Goal: Information Seeking & Learning: Learn about a topic

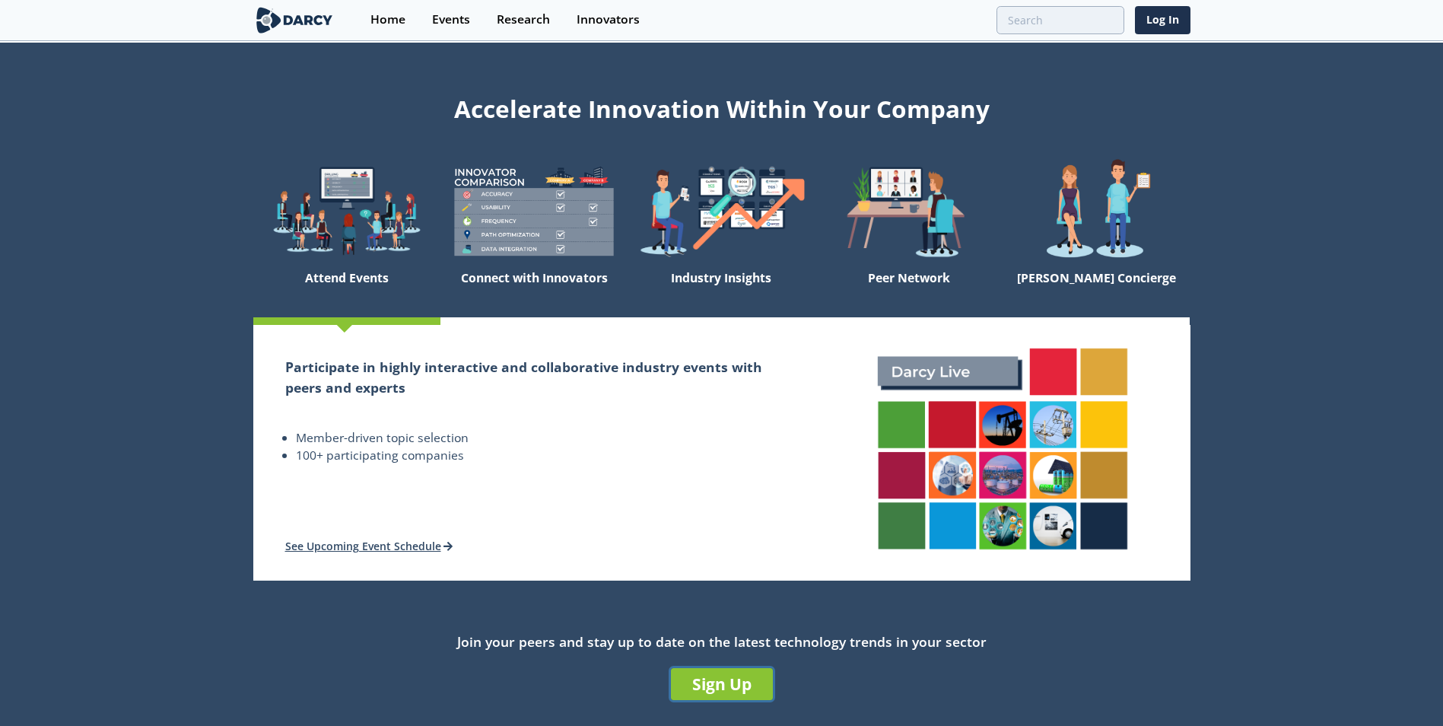
drag, startPoint x: 706, startPoint y: 689, endPoint x: 980, endPoint y: 557, distance: 303.4
click at [706, 689] on link "Sign Up" at bounding box center [722, 684] width 102 height 32
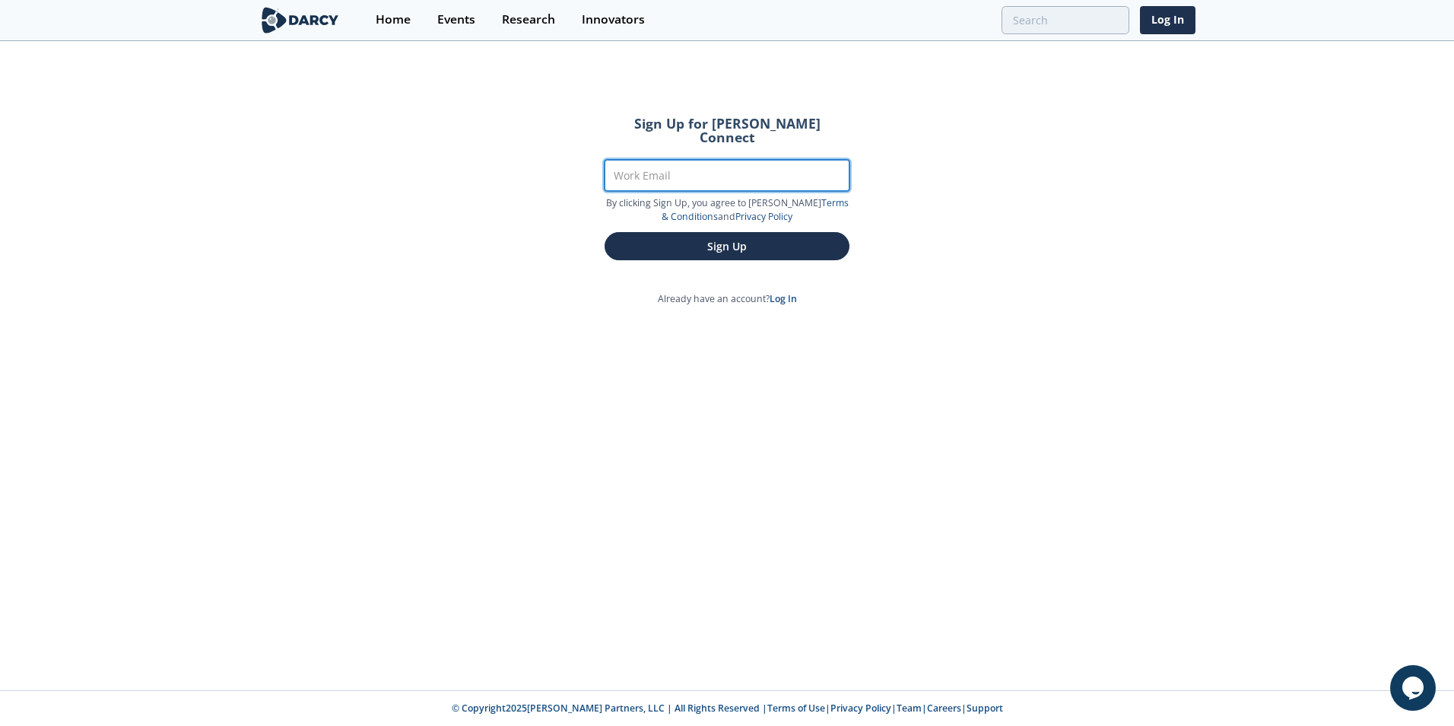
click at [713, 169] on input "Work Email" at bounding box center [727, 175] width 245 height 31
type input "[PERSON_NAME][EMAIL_ADDRESS][PERSON_NAME][DOMAIN_NAME]"
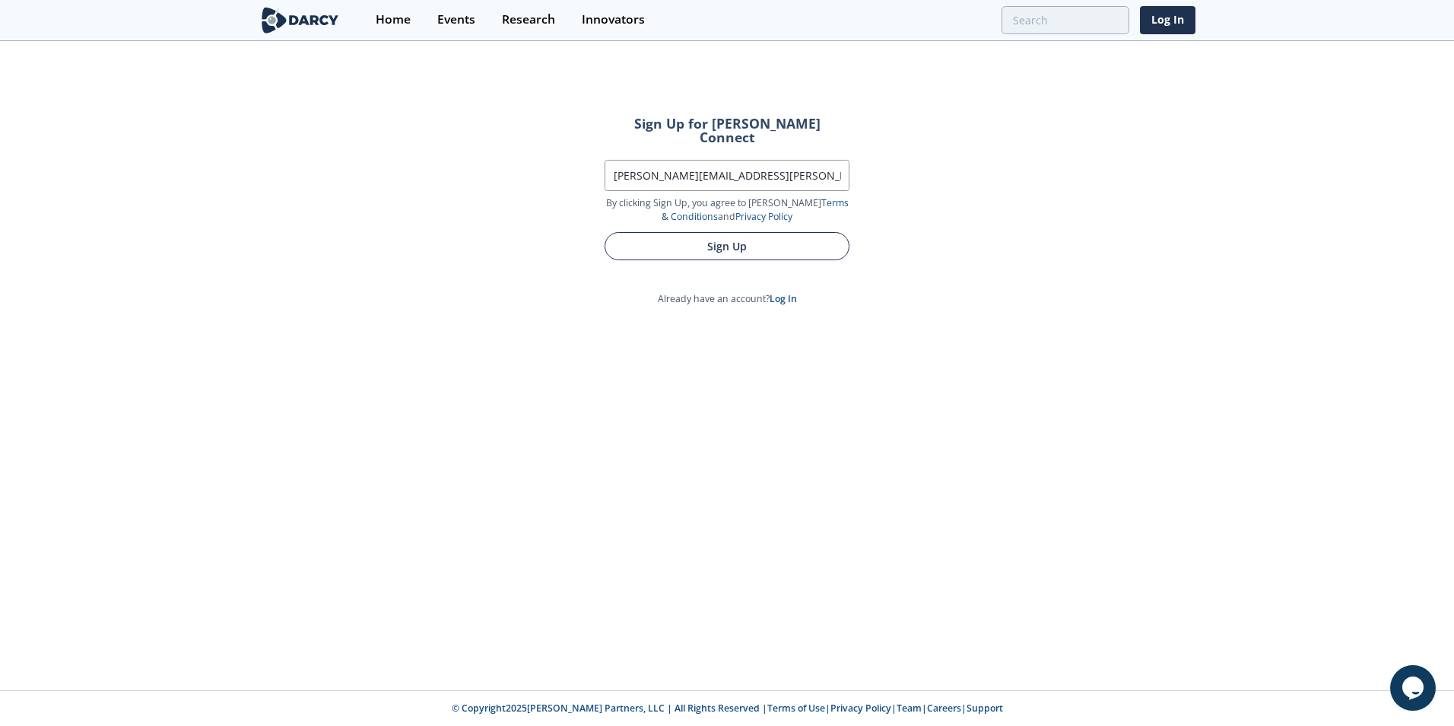
click at [715, 232] on button "Sign Up" at bounding box center [727, 246] width 245 height 28
click at [703, 233] on button "Sign Up" at bounding box center [727, 246] width 245 height 28
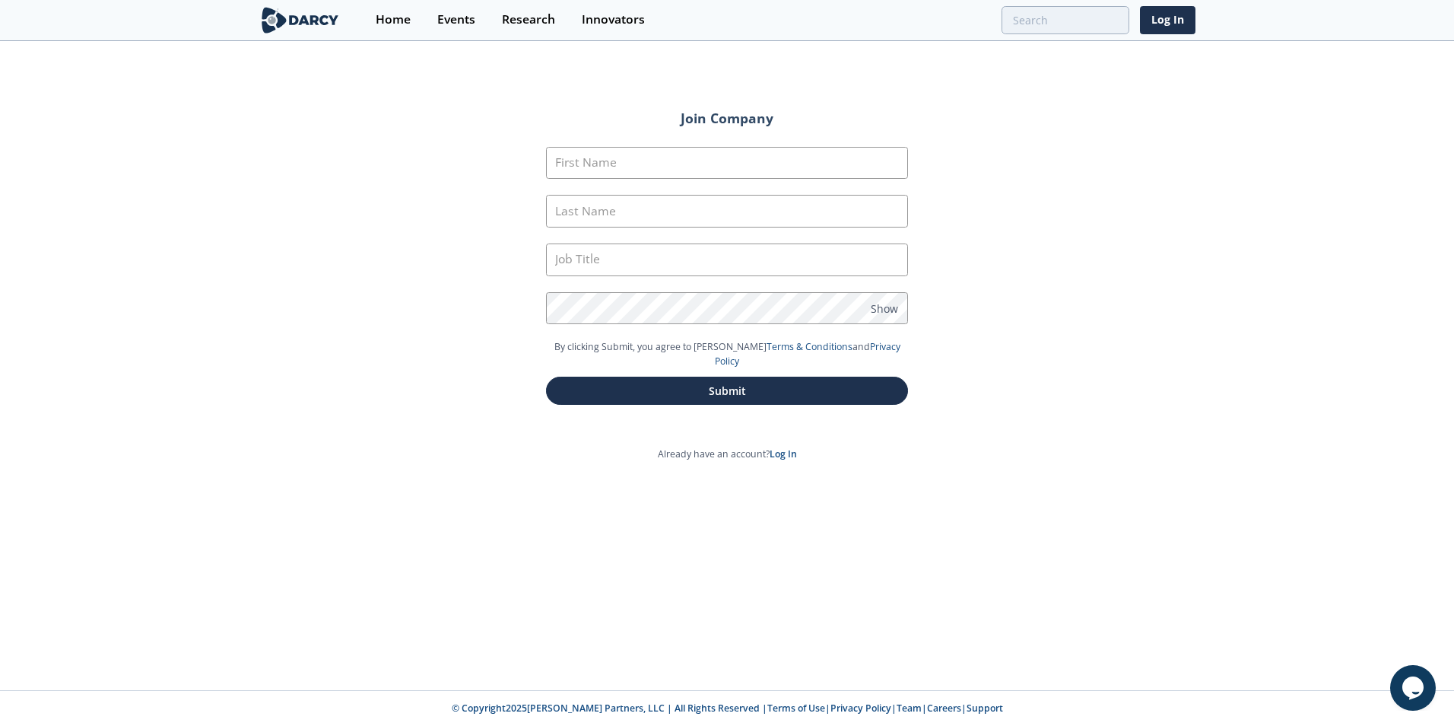
type input "Marcos"
type input "Rosetti"
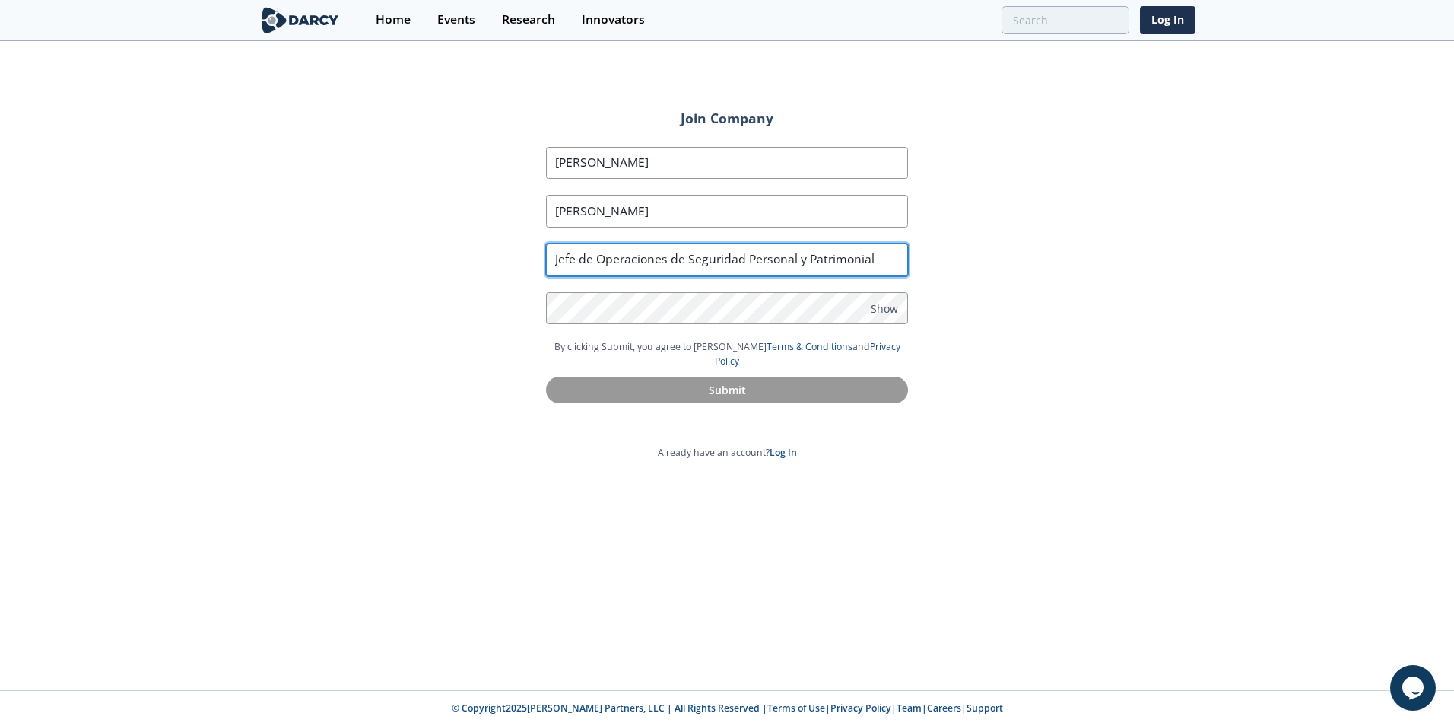
drag, startPoint x: 884, startPoint y: 259, endPoint x: 376, endPoint y: 227, distance: 509.8
click at [387, 231] on div "Join Company First Name Marcos Last Name Rosetti Job Title Jefe de Operaciones …" at bounding box center [727, 366] width 1454 height 647
type input "Security Manager"
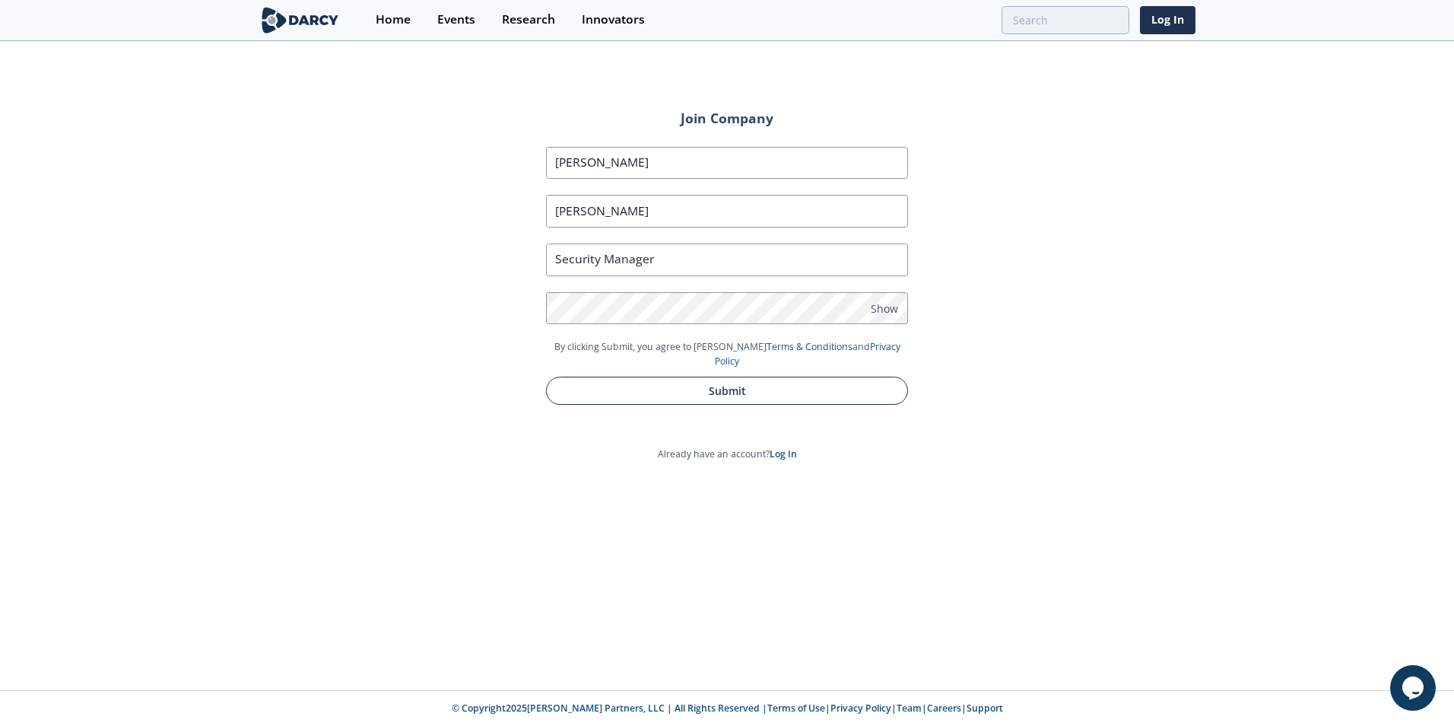
click at [747, 376] on button "Submit" at bounding box center [727, 390] width 362 height 28
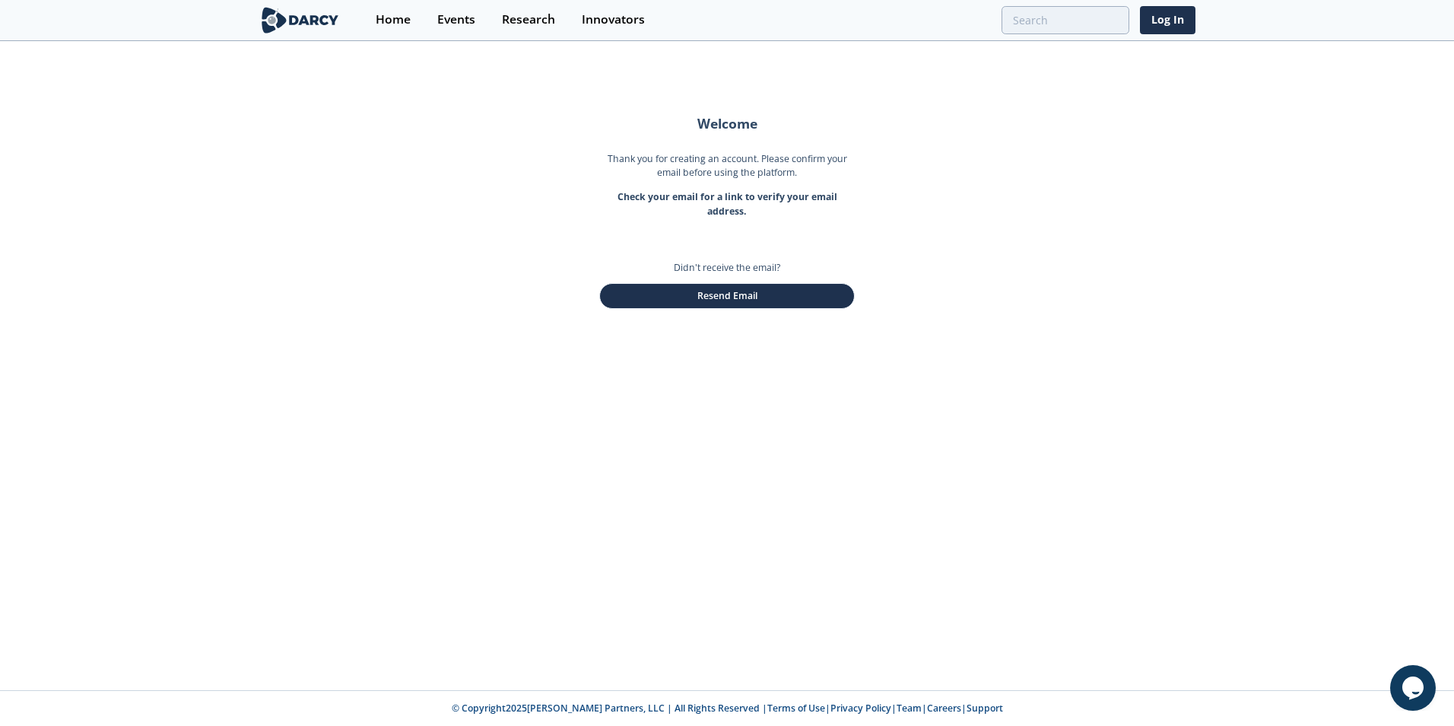
click at [301, 25] on img at bounding box center [300, 20] width 83 height 27
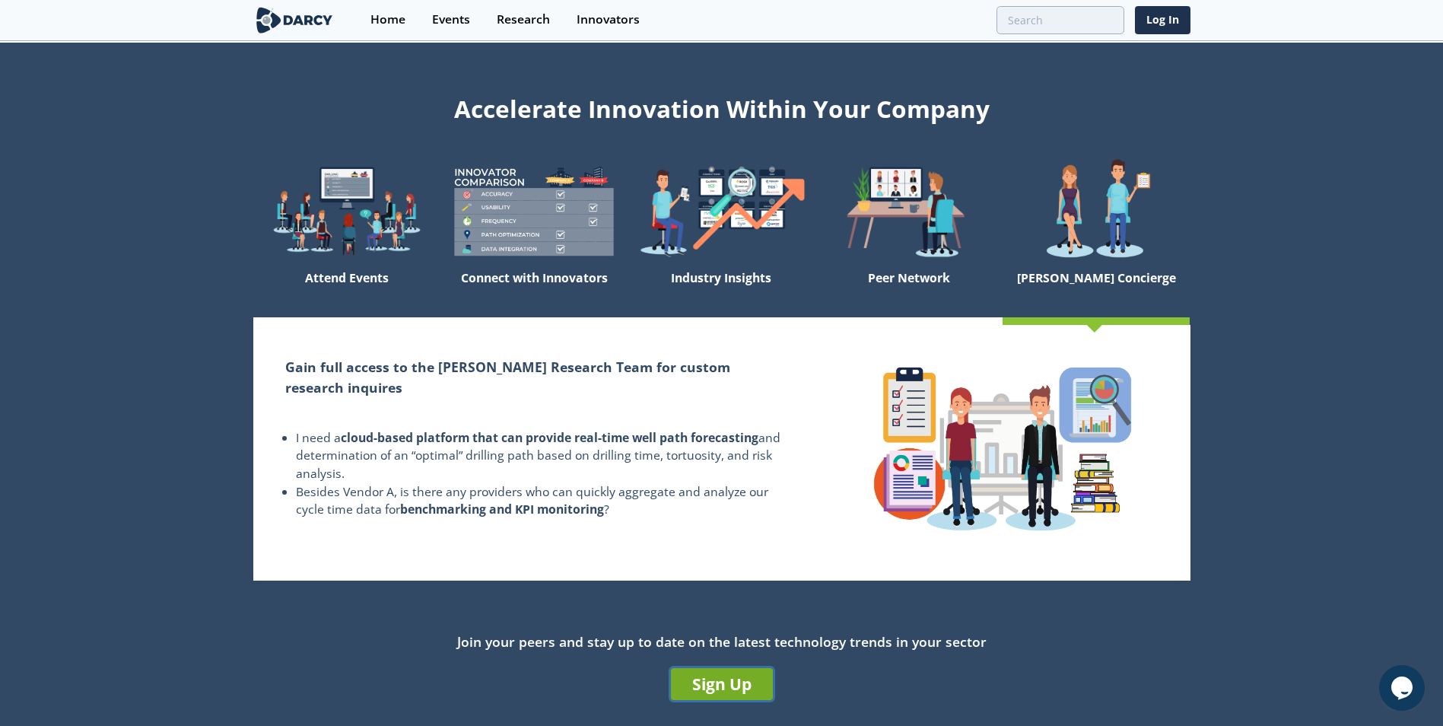
click at [703, 681] on link "Sign Up" at bounding box center [722, 684] width 102 height 32
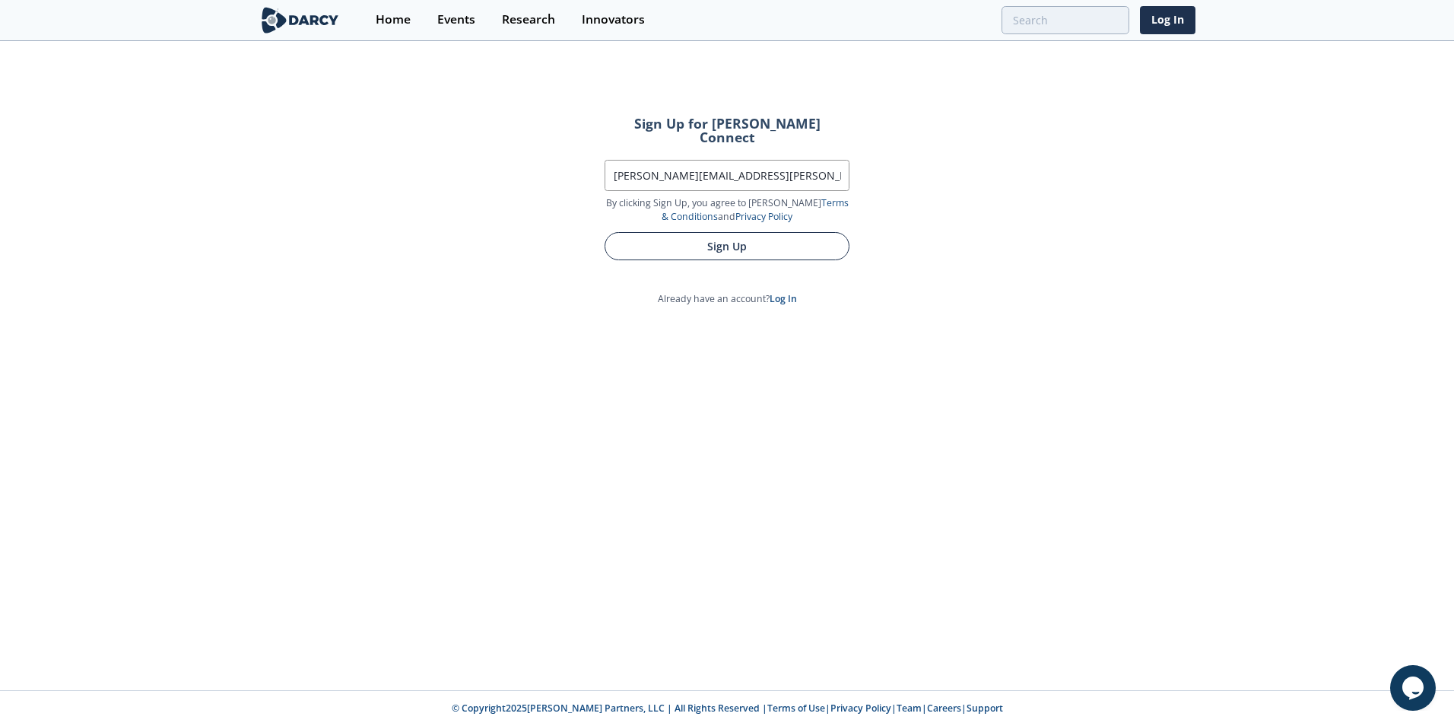
click at [748, 240] on button "Sign Up" at bounding box center [727, 246] width 245 height 28
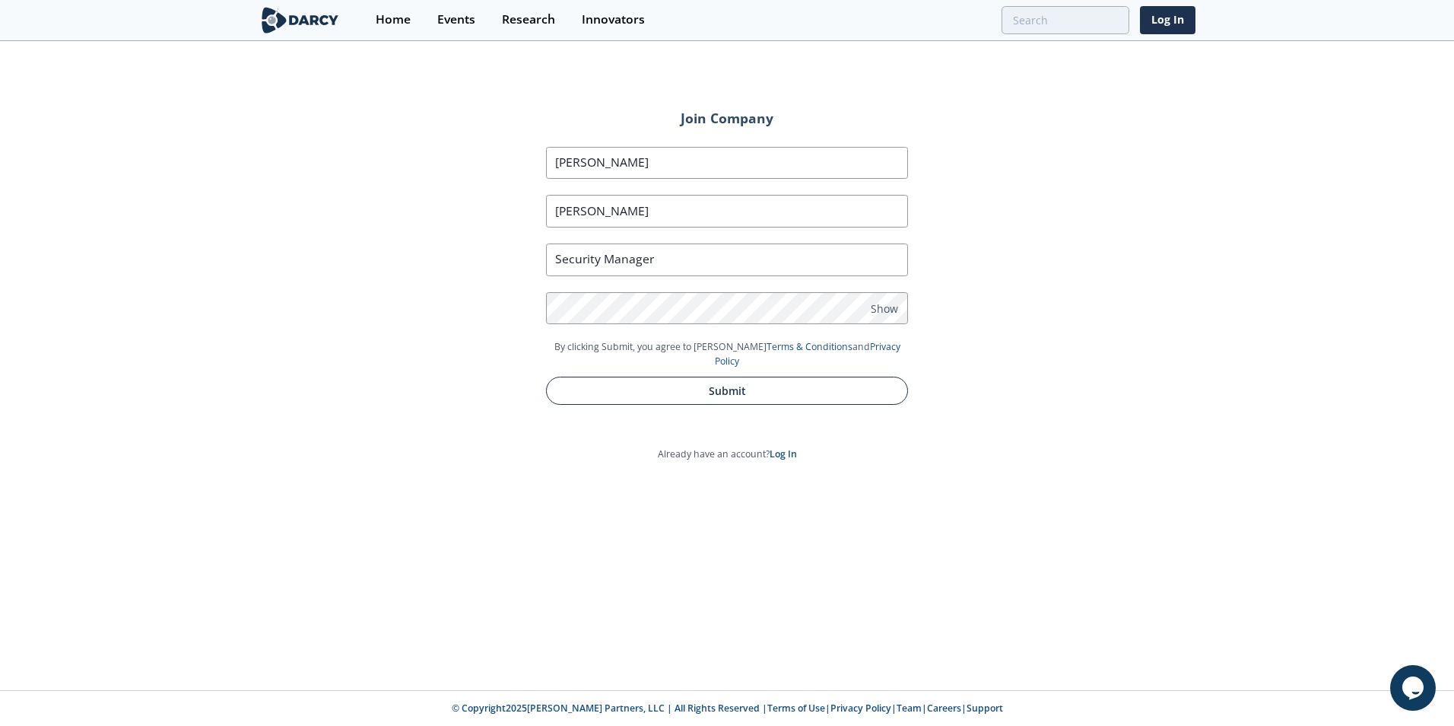
click at [674, 380] on button "Submit" at bounding box center [727, 390] width 362 height 28
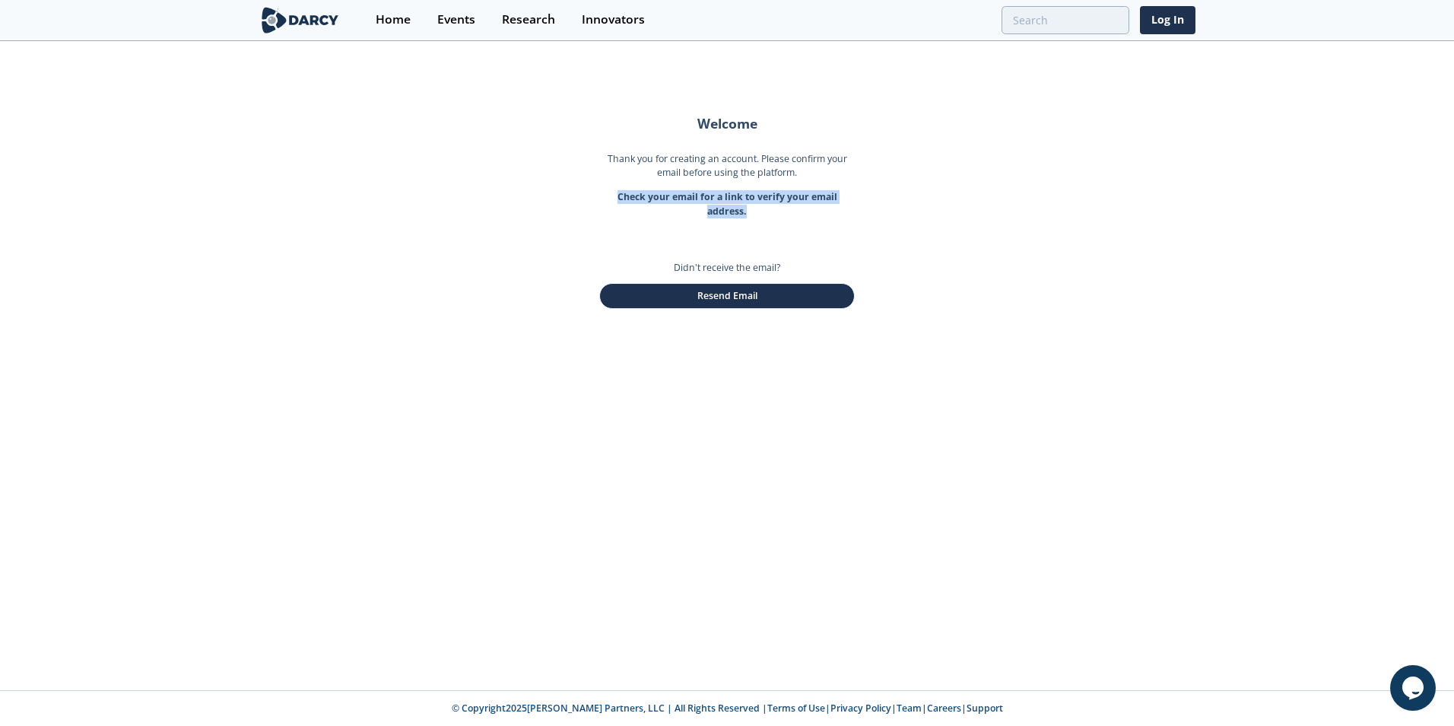
drag, startPoint x: 610, startPoint y: 198, endPoint x: 821, endPoint y: 214, distance: 211.3
click at [821, 214] on p "Check your email for a link to verify your email address." at bounding box center [727, 204] width 256 height 28
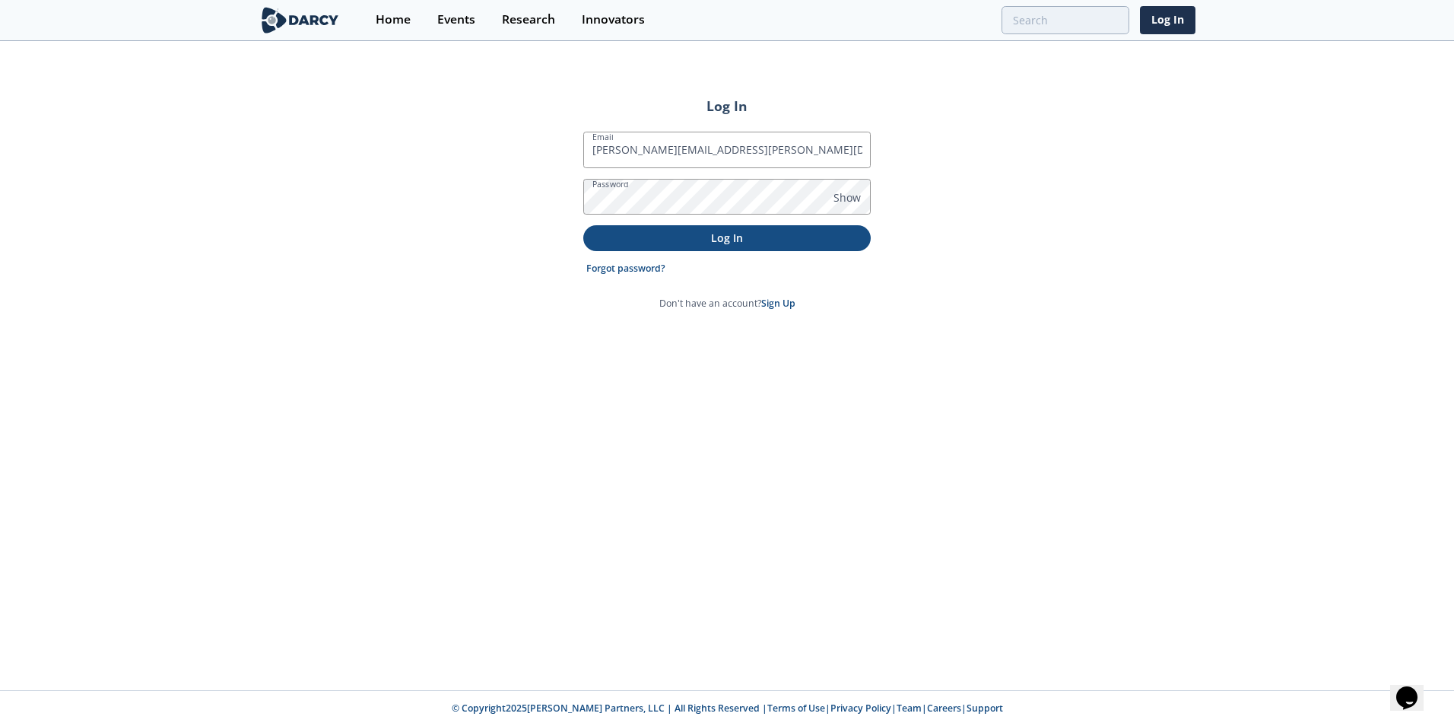
click at [702, 245] on p "Log In" at bounding box center [727, 238] width 266 height 16
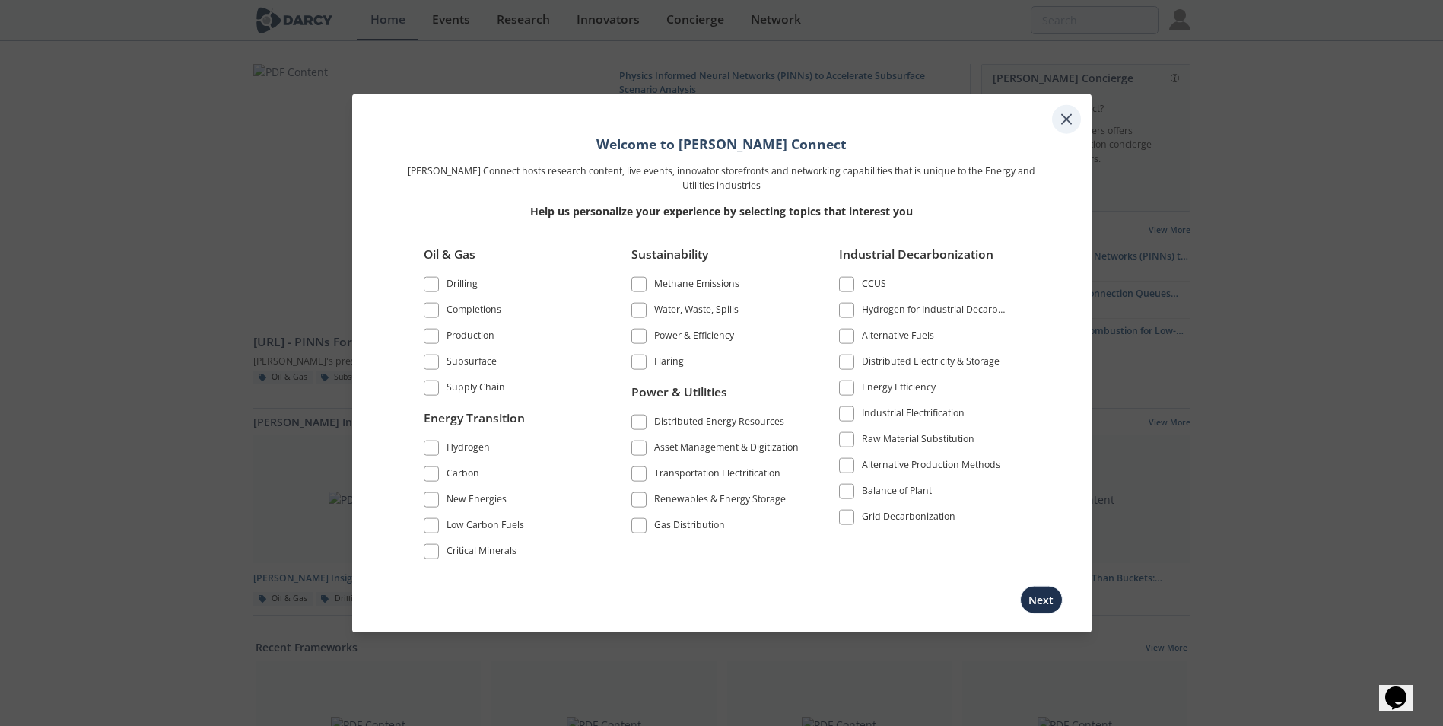
click at [1065, 114] on icon at bounding box center [1066, 119] width 18 height 18
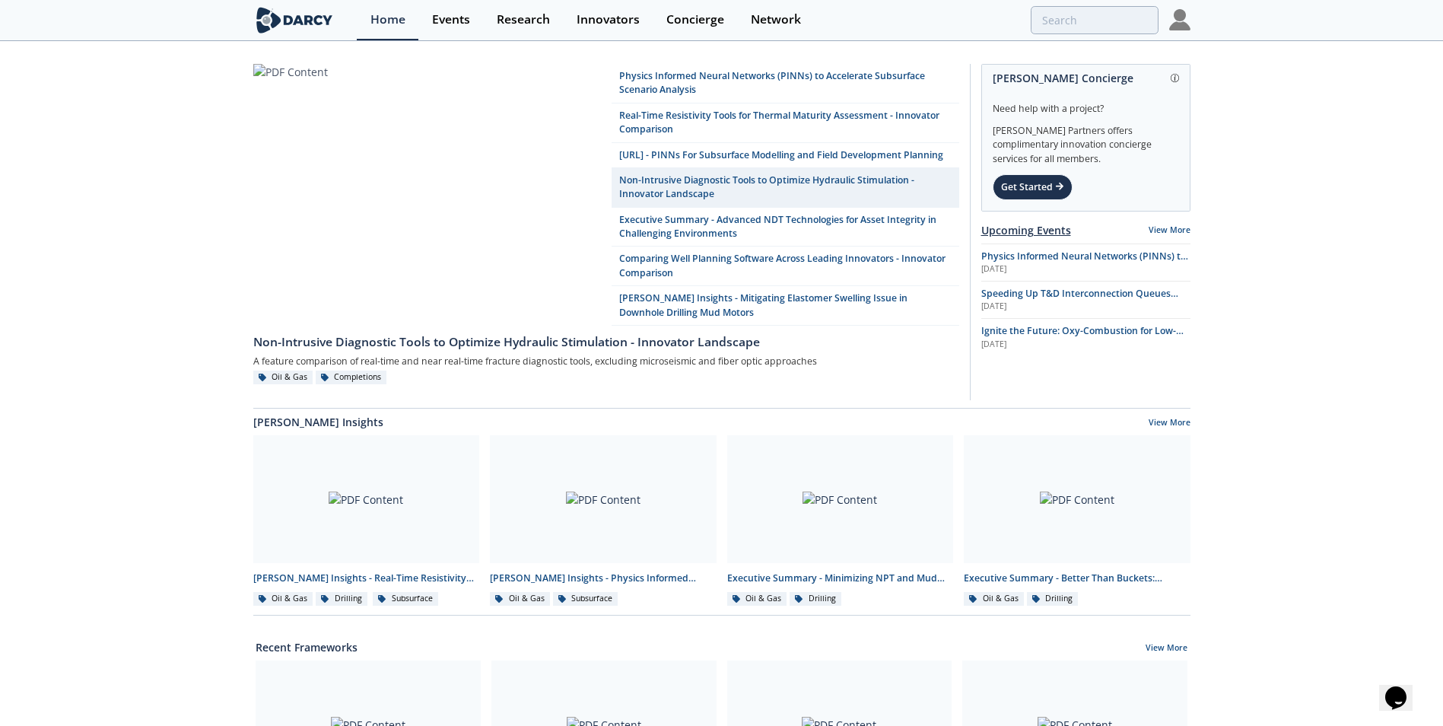
click at [1027, 227] on link "Upcoming Events" at bounding box center [1026, 230] width 90 height 16
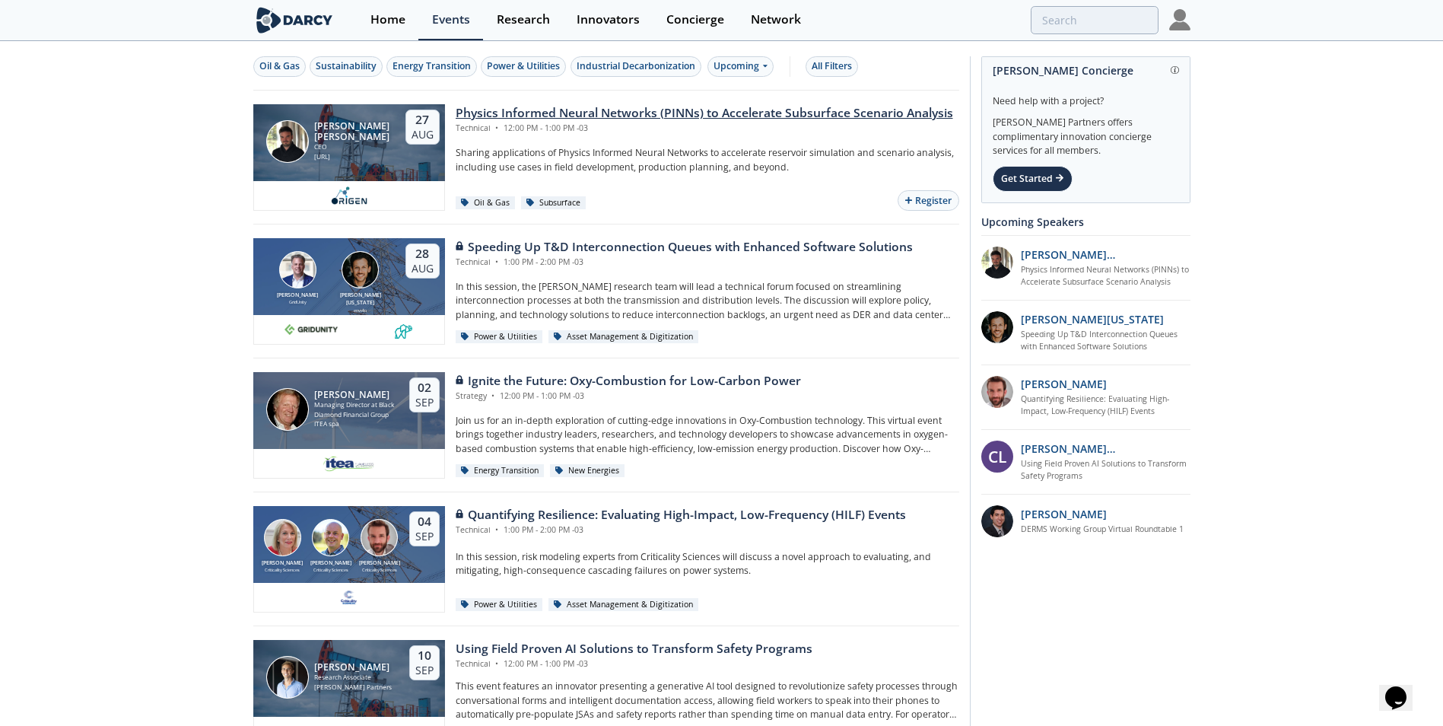
click at [605, 112] on div "Physics Informed Neural Networks (PINNs) to Accelerate Subsurface Scenario Anal…" at bounding box center [704, 113] width 497 height 18
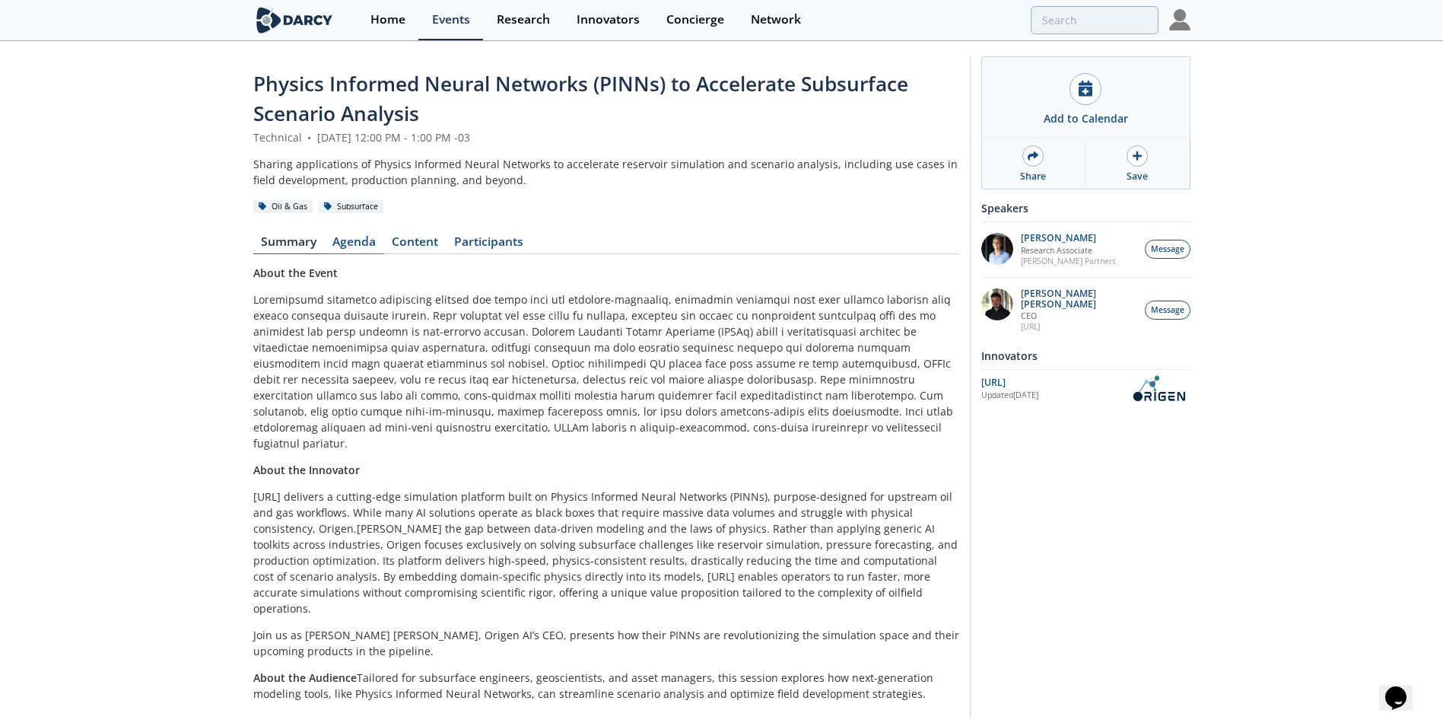
click at [353, 240] on link "Agenda" at bounding box center [354, 245] width 59 height 18
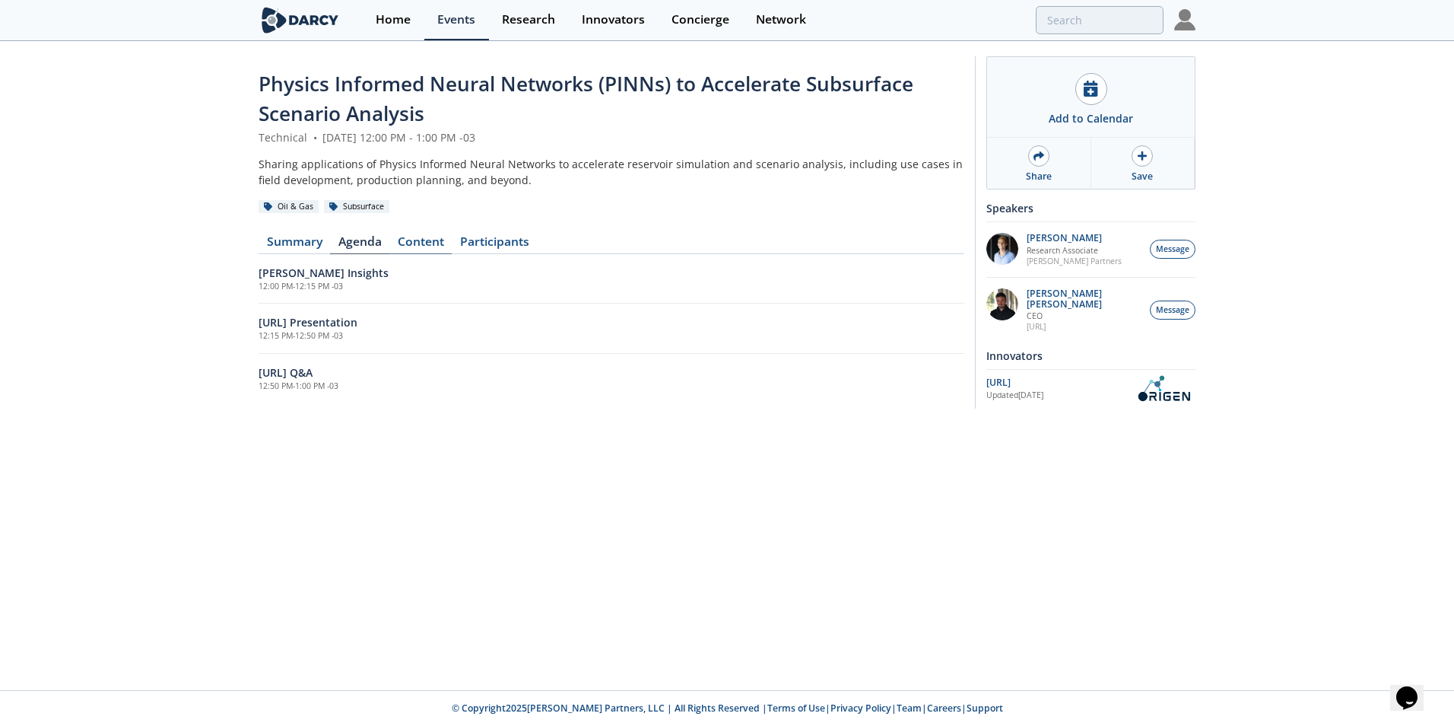
click at [426, 236] on link "Content" at bounding box center [420, 245] width 62 height 18
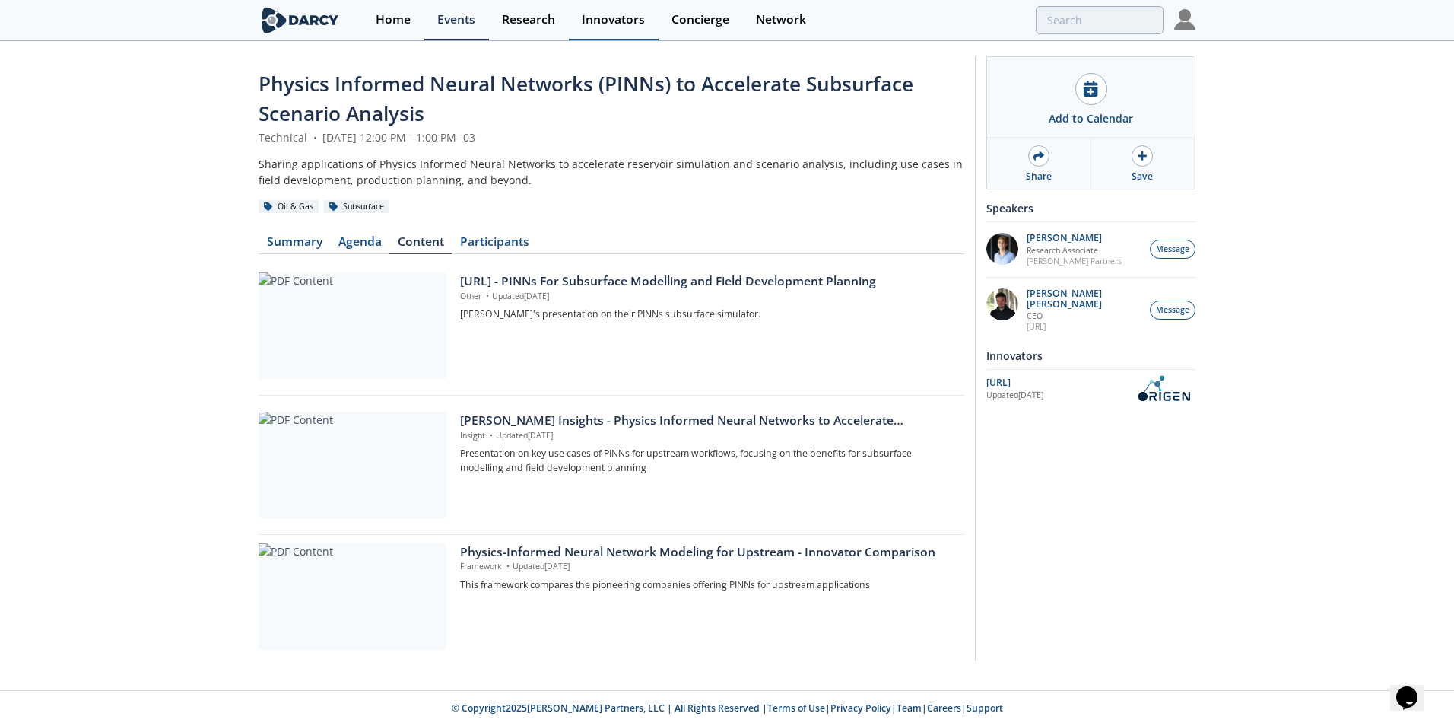
click at [599, 15] on div "Innovators" at bounding box center [613, 20] width 63 height 12
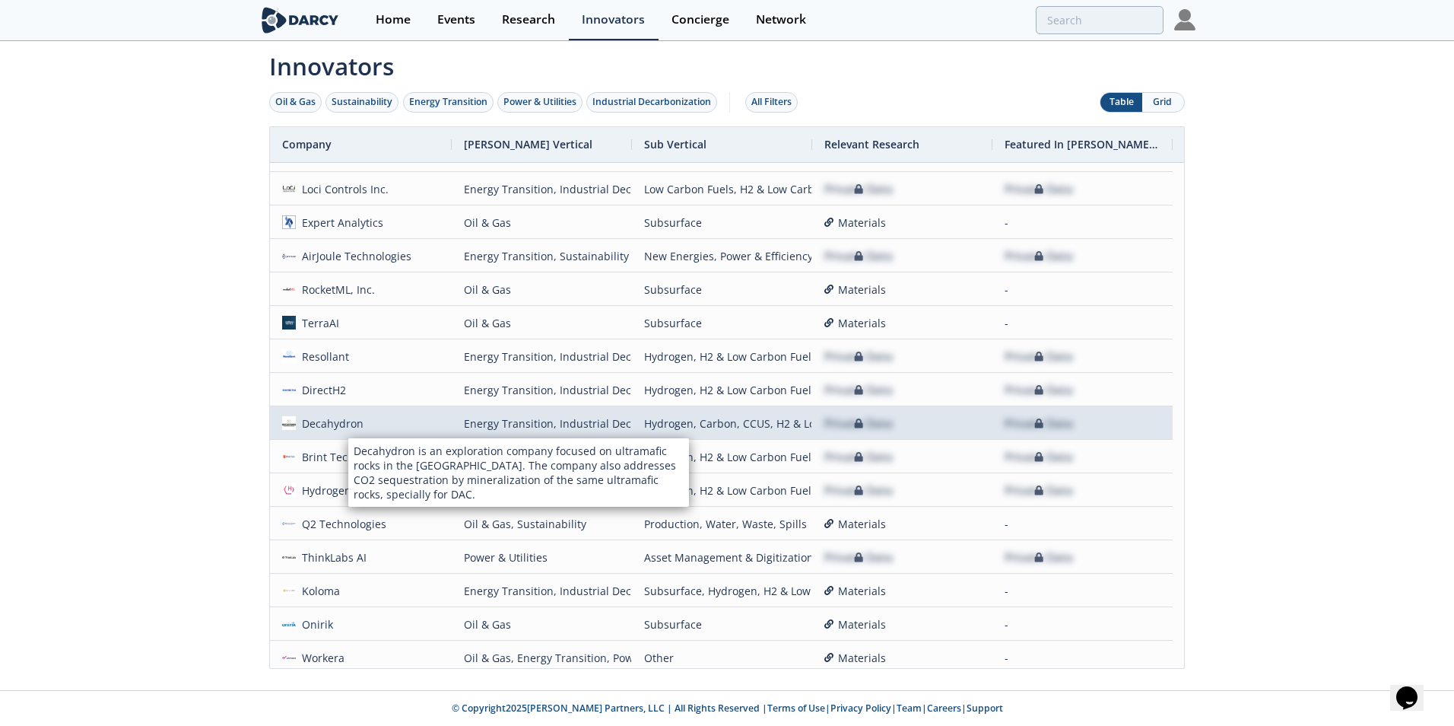
scroll to position [810, 0]
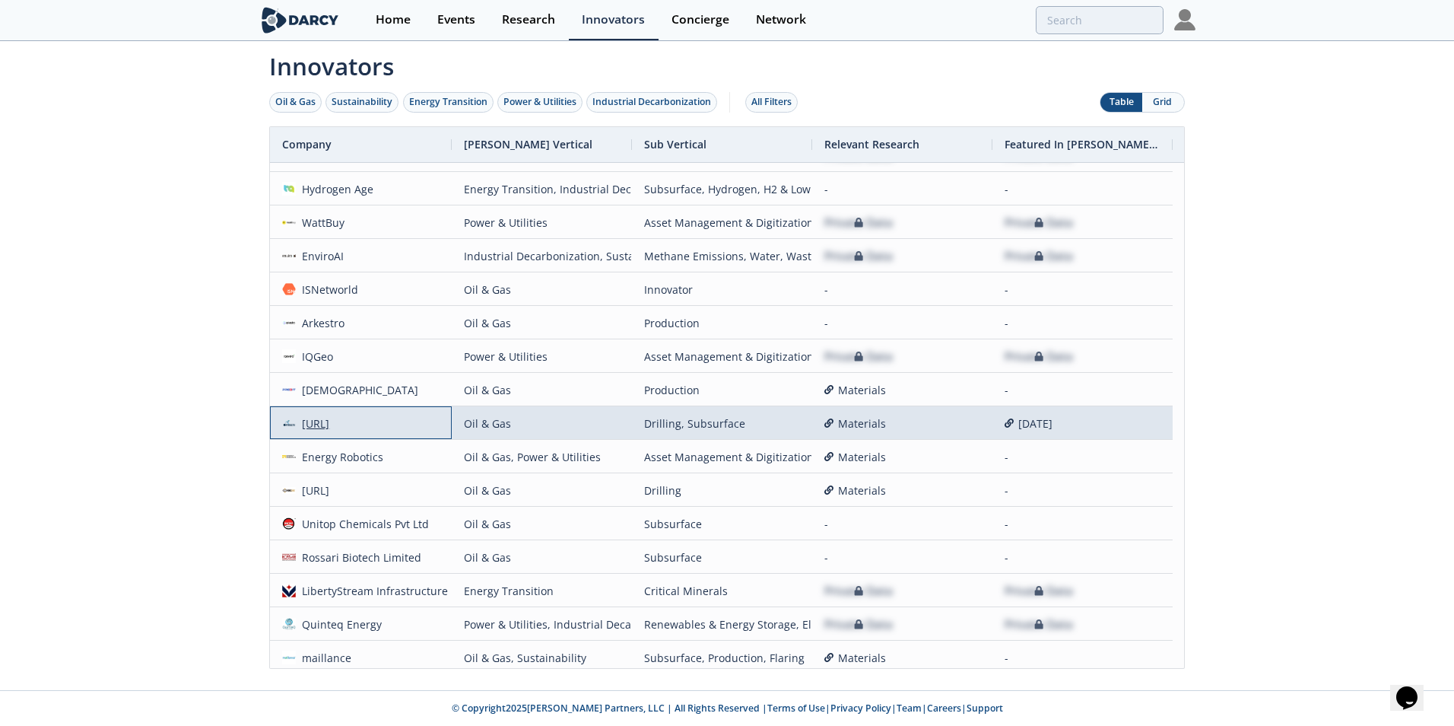
click at [318, 421] on div "[URL]" at bounding box center [313, 423] width 34 height 33
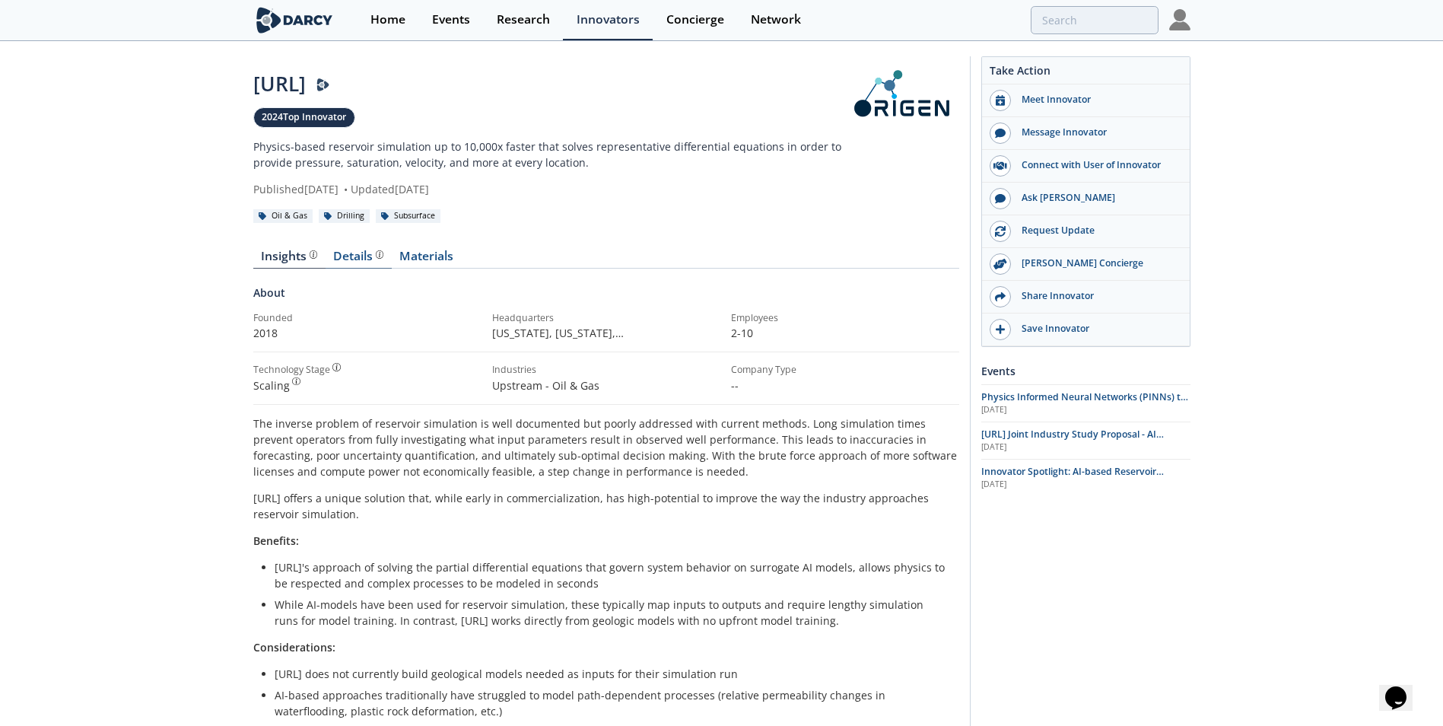
click at [360, 259] on div "Details" at bounding box center [358, 256] width 50 height 12
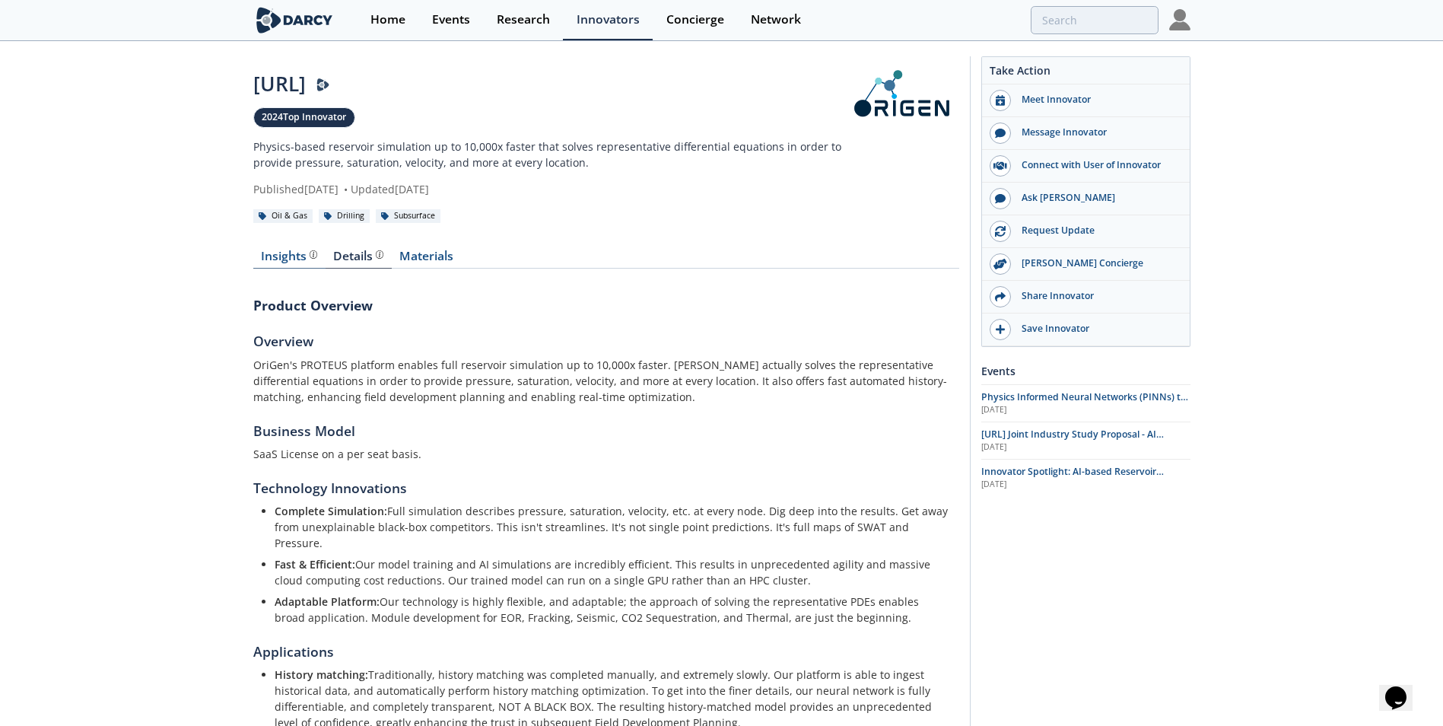
click at [274, 254] on div "Insights" at bounding box center [289, 256] width 56 height 12
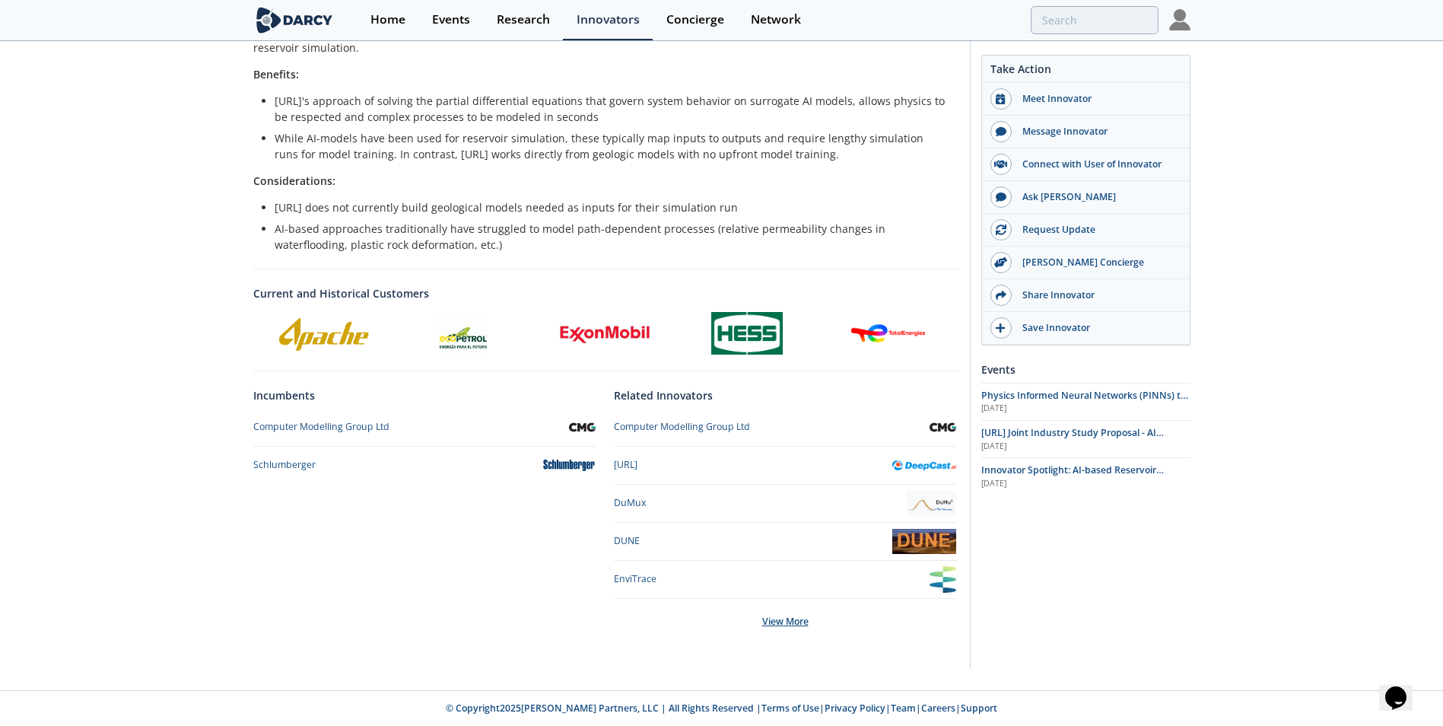
click at [760, 614] on div "View More" at bounding box center [785, 622] width 342 height 46
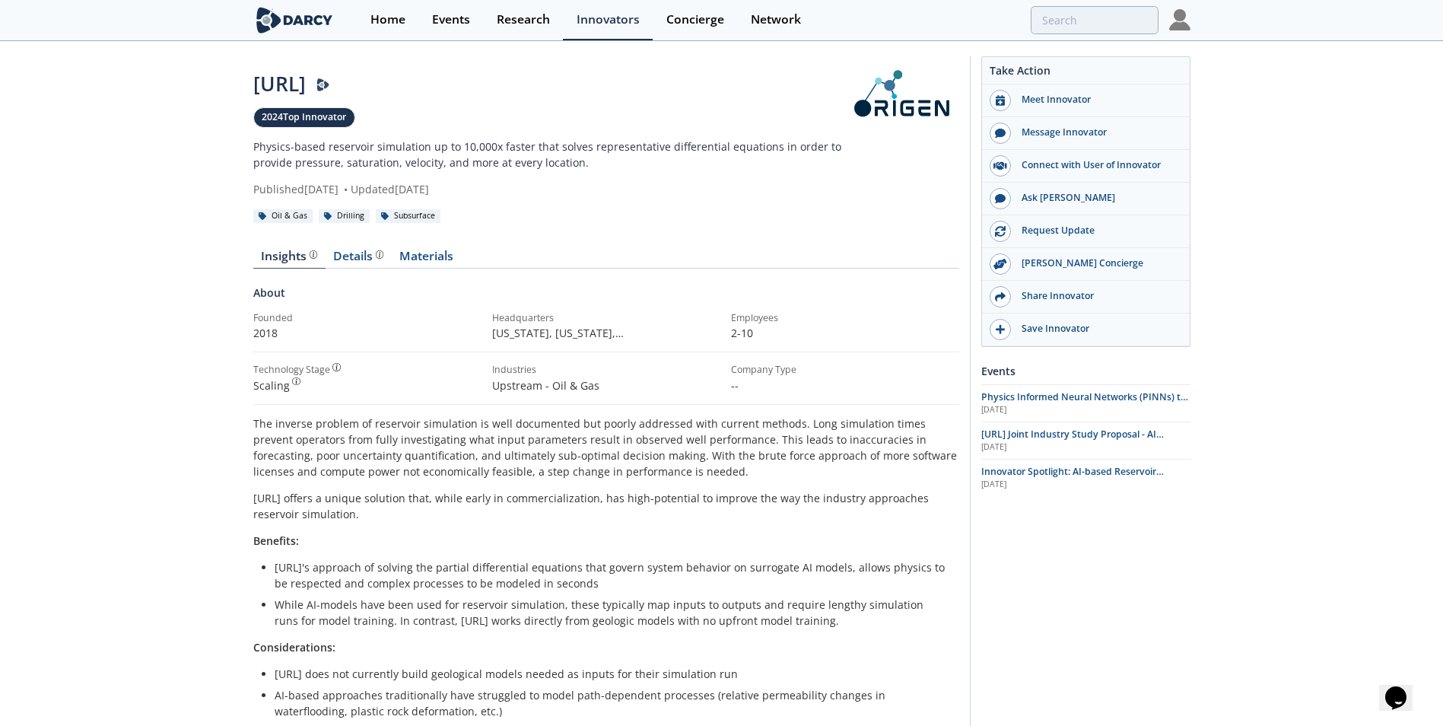
click at [341, 214] on div "Drilling" at bounding box center [345, 216] width 52 height 14
click at [425, 256] on link "Materials" at bounding box center [427, 259] width 70 height 18
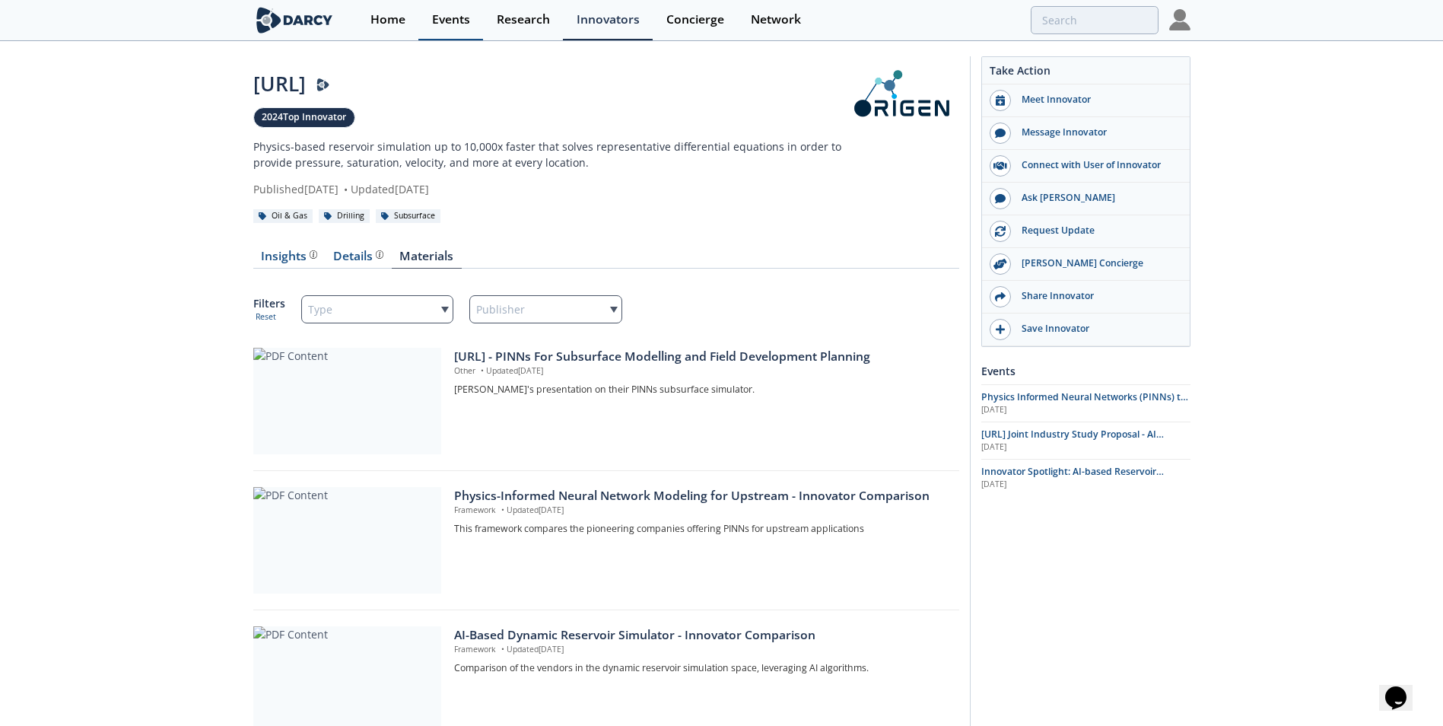
click at [438, 5] on link "Events" at bounding box center [450, 20] width 65 height 40
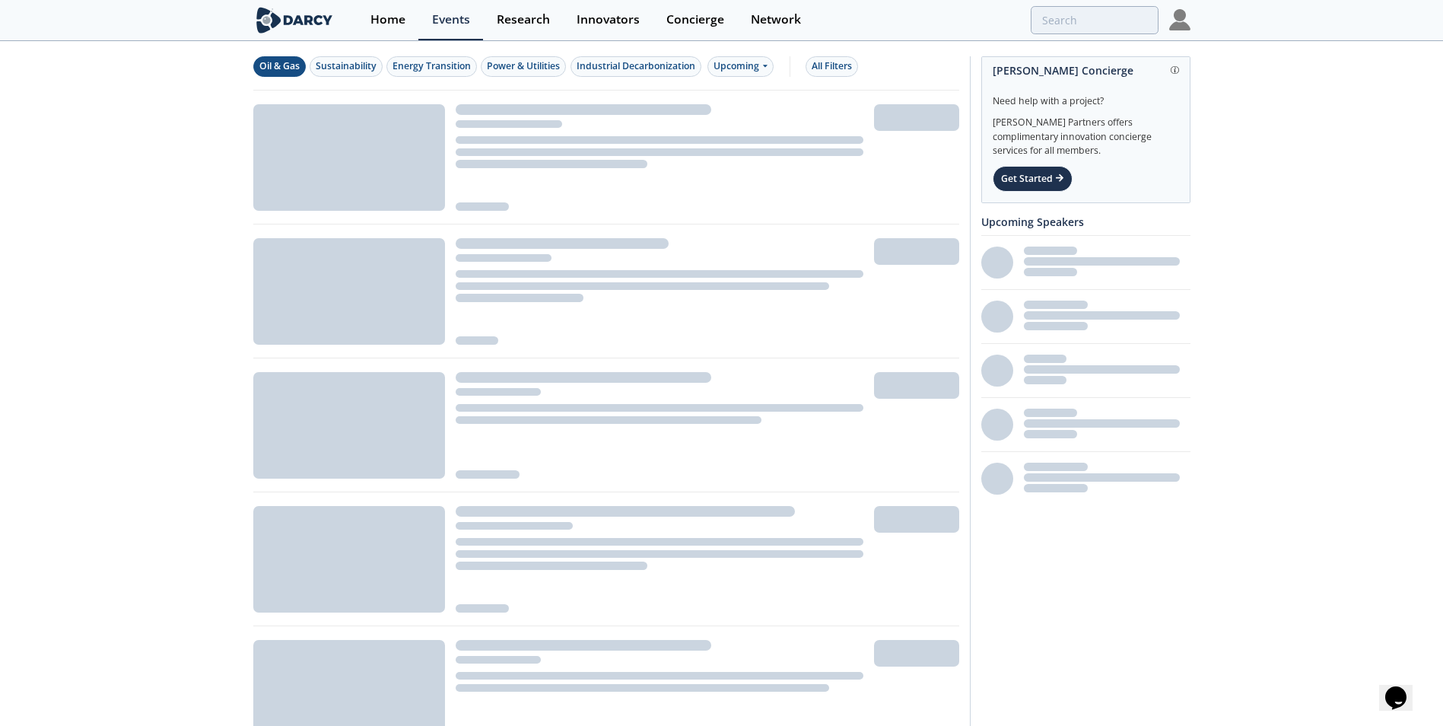
click at [287, 65] on div "Oil & Gas" at bounding box center [279, 66] width 40 height 14
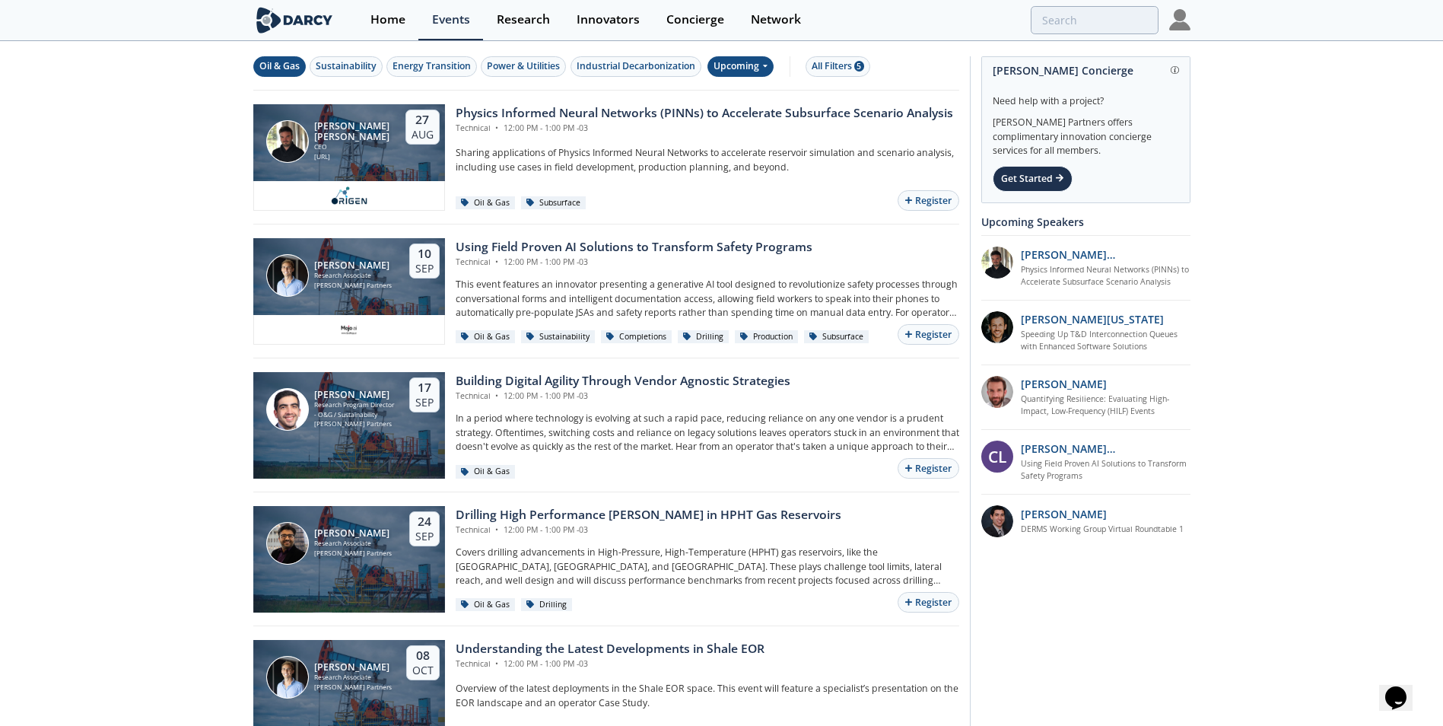
click at [767, 71] on span at bounding box center [764, 65] width 6 height 13
click at [746, 116] on div "Past" at bounding box center [759, 116] width 94 height 24
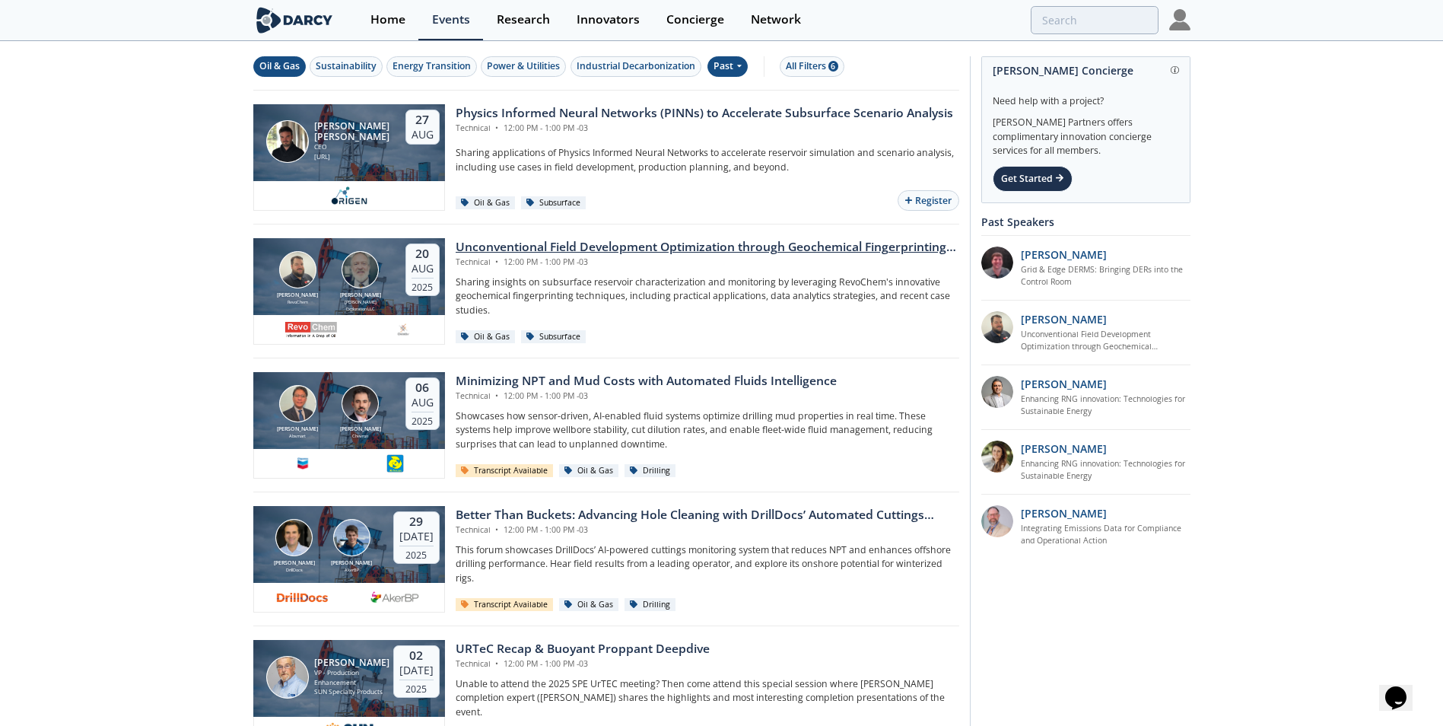
click at [493, 250] on div "Unconventional Field Development Optimization through Geochemical Fingerprintin…" at bounding box center [707, 247] width 503 height 18
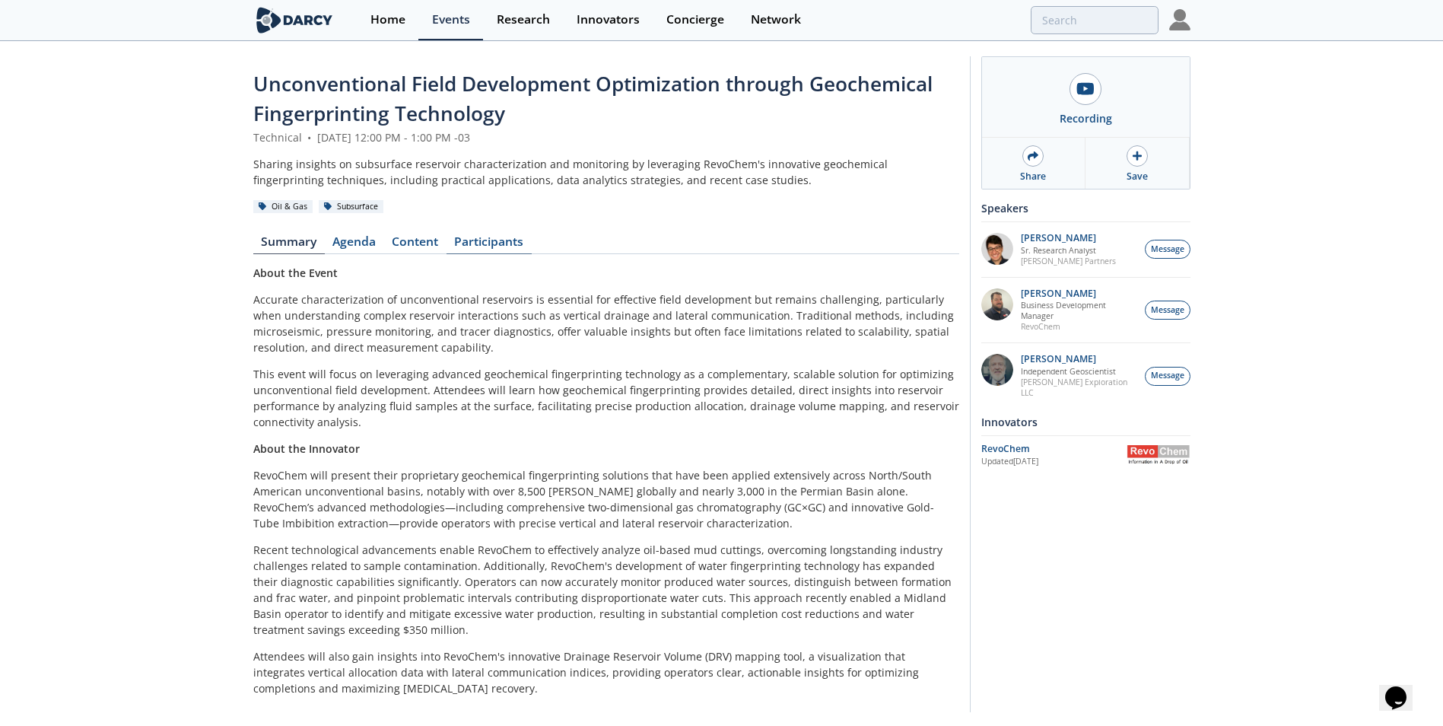
click at [504, 245] on link "Participants" at bounding box center [488, 245] width 85 height 18
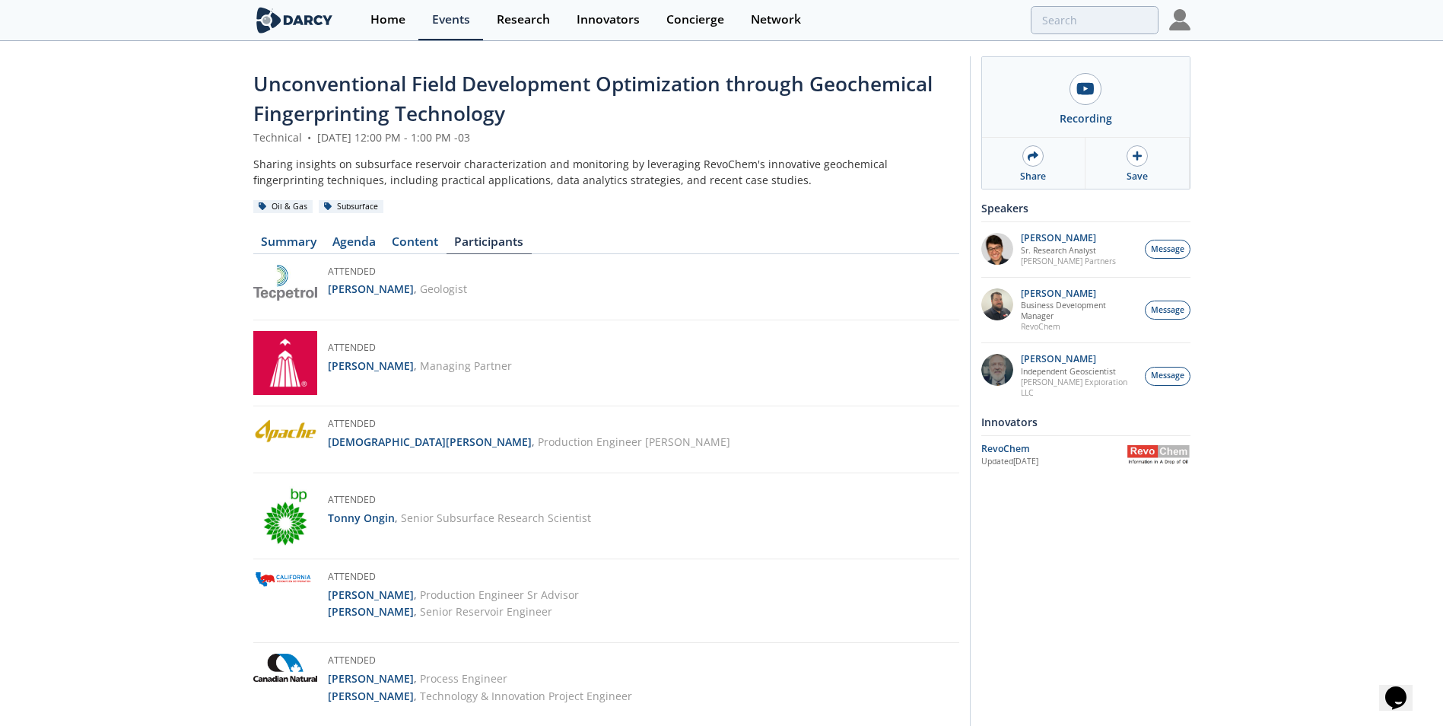
click at [342, 240] on link "Agenda" at bounding box center [354, 245] width 59 height 18
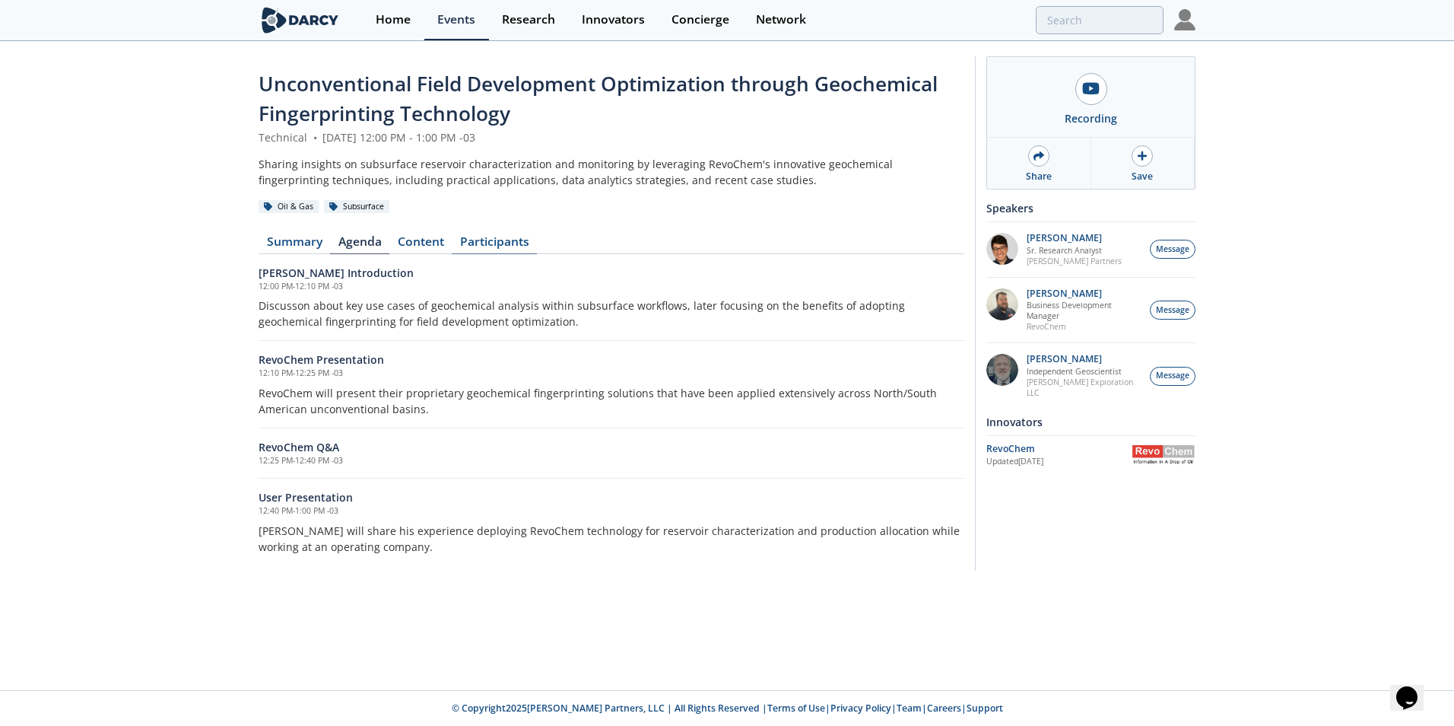
click at [485, 242] on link "Participants" at bounding box center [494, 245] width 85 height 18
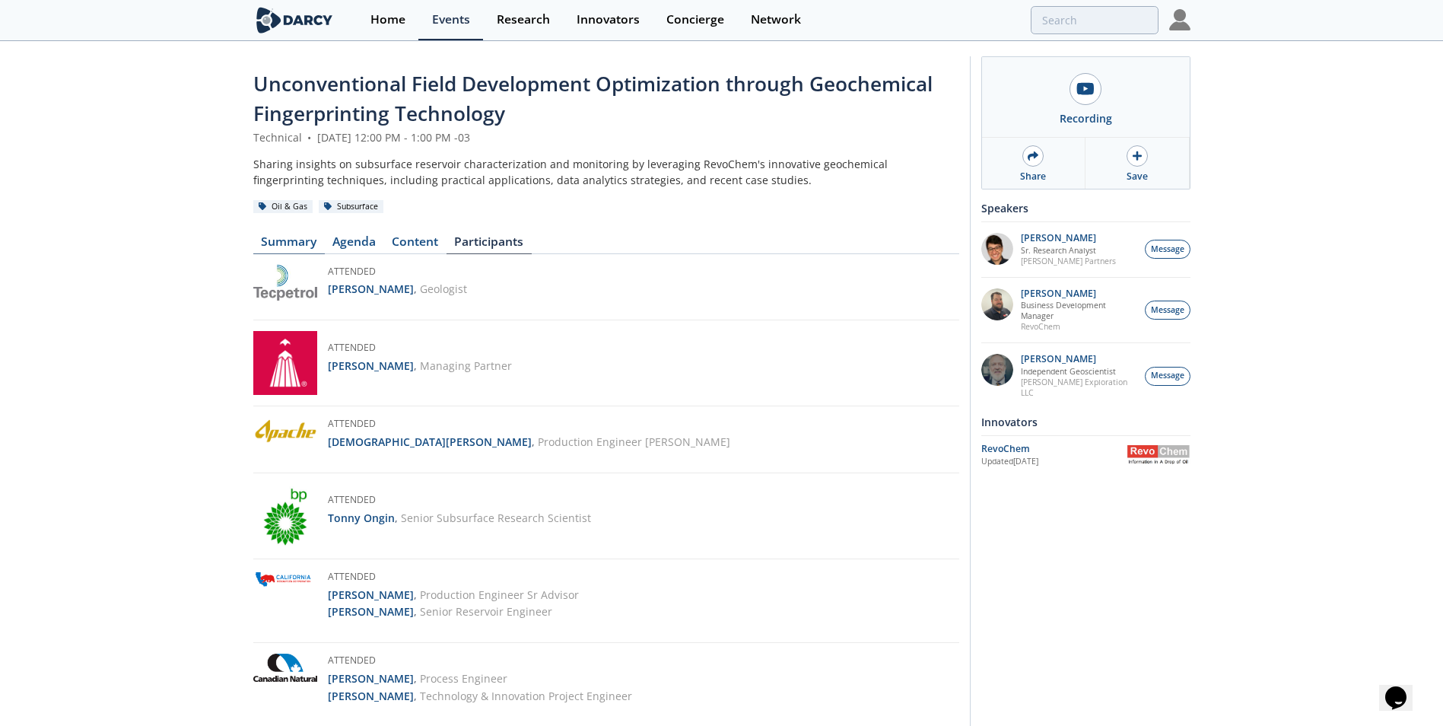
click at [294, 237] on link "Summary" at bounding box center [288, 245] width 71 height 18
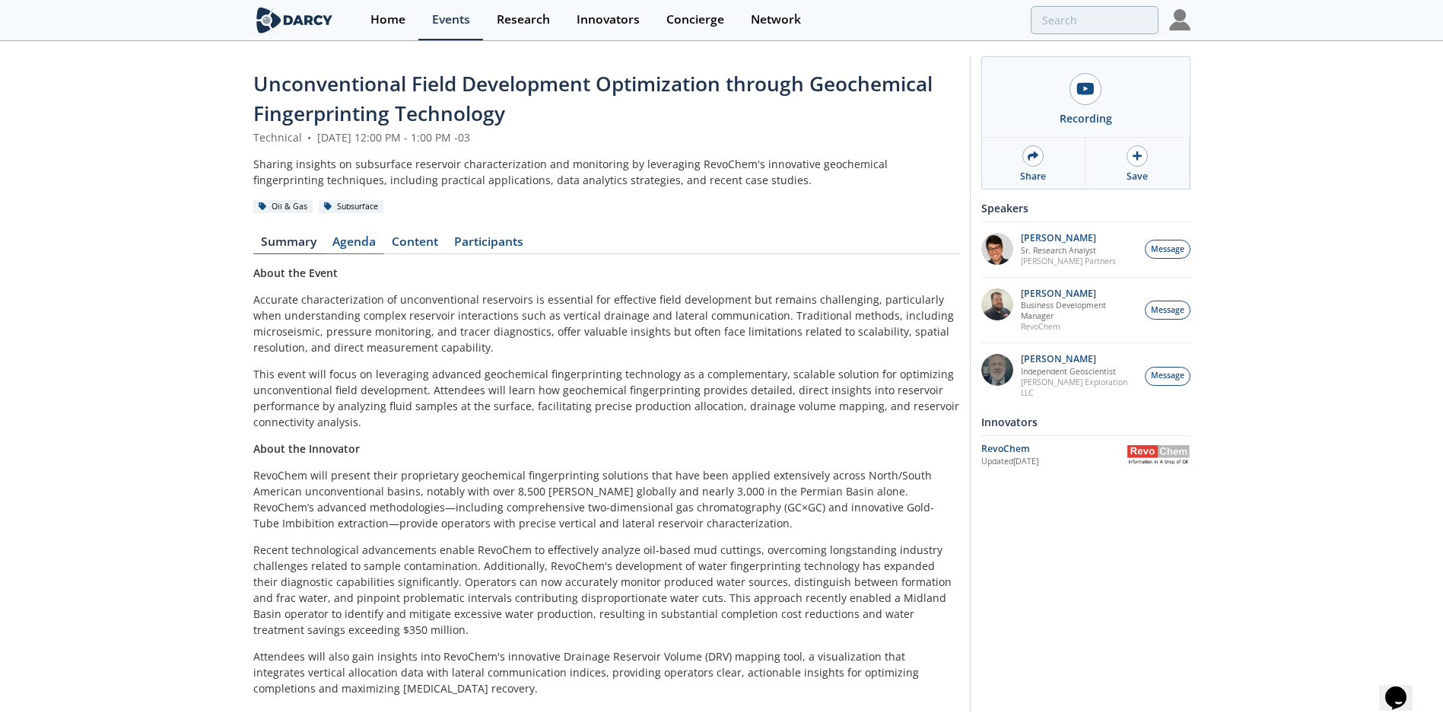
click at [373, 240] on link "Agenda" at bounding box center [354, 245] width 59 height 18
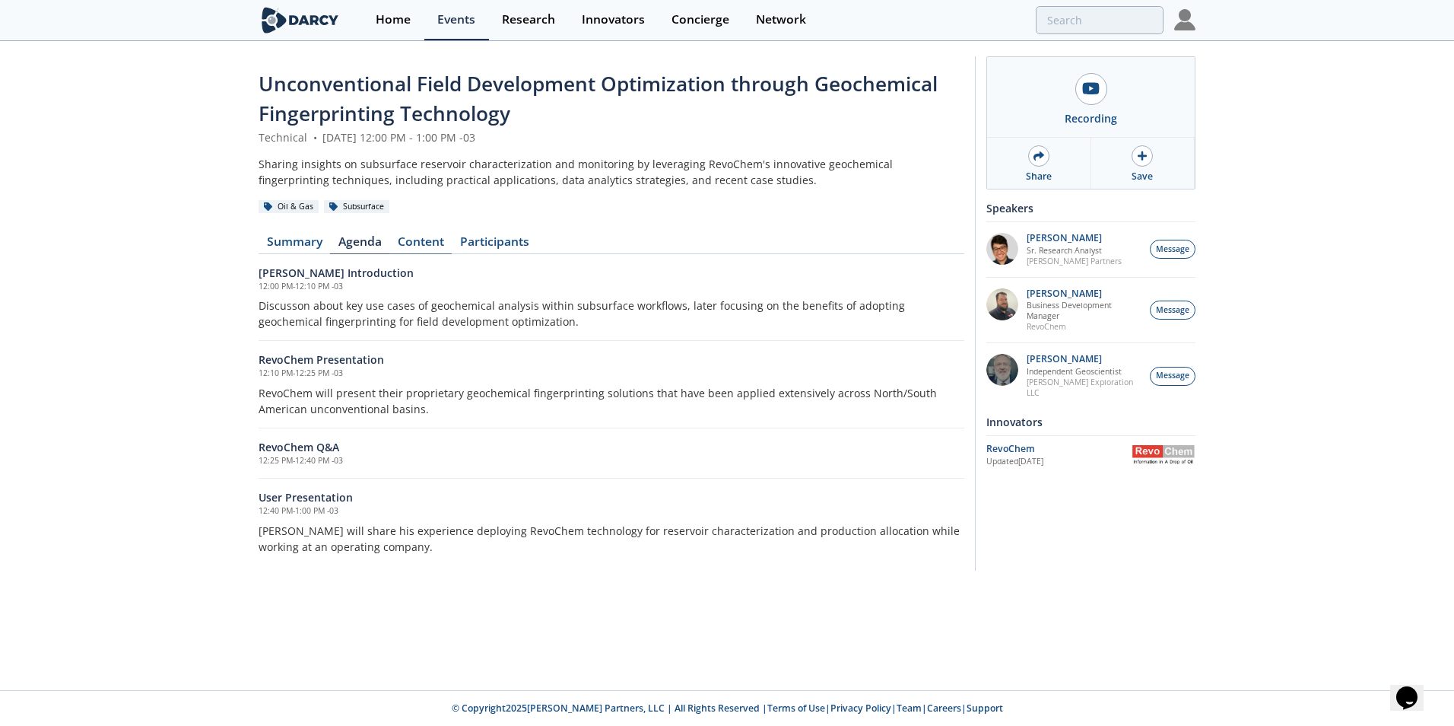
click at [415, 240] on link "Content" at bounding box center [420, 245] width 62 height 18
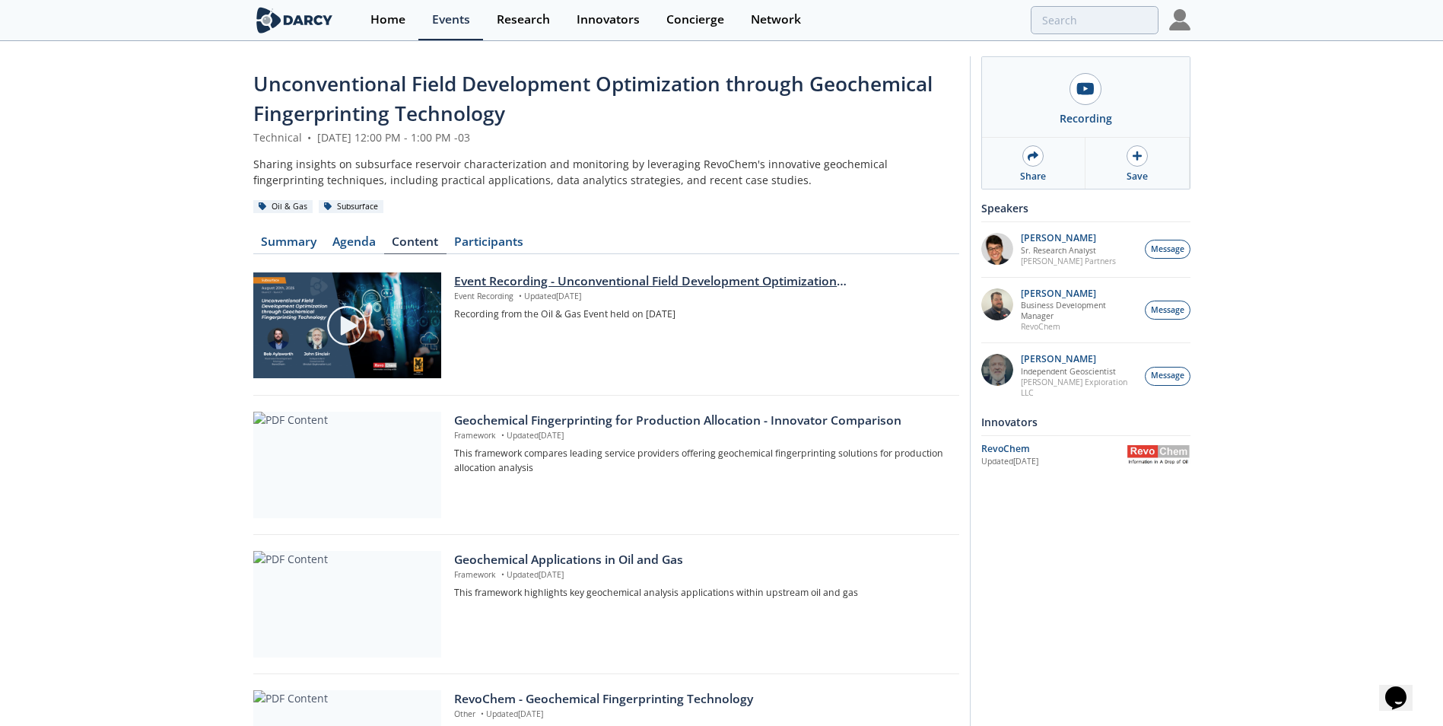
click at [613, 283] on div "Event Recording - Unconventional Field Development Optimization through Geochem…" at bounding box center [701, 281] width 494 height 18
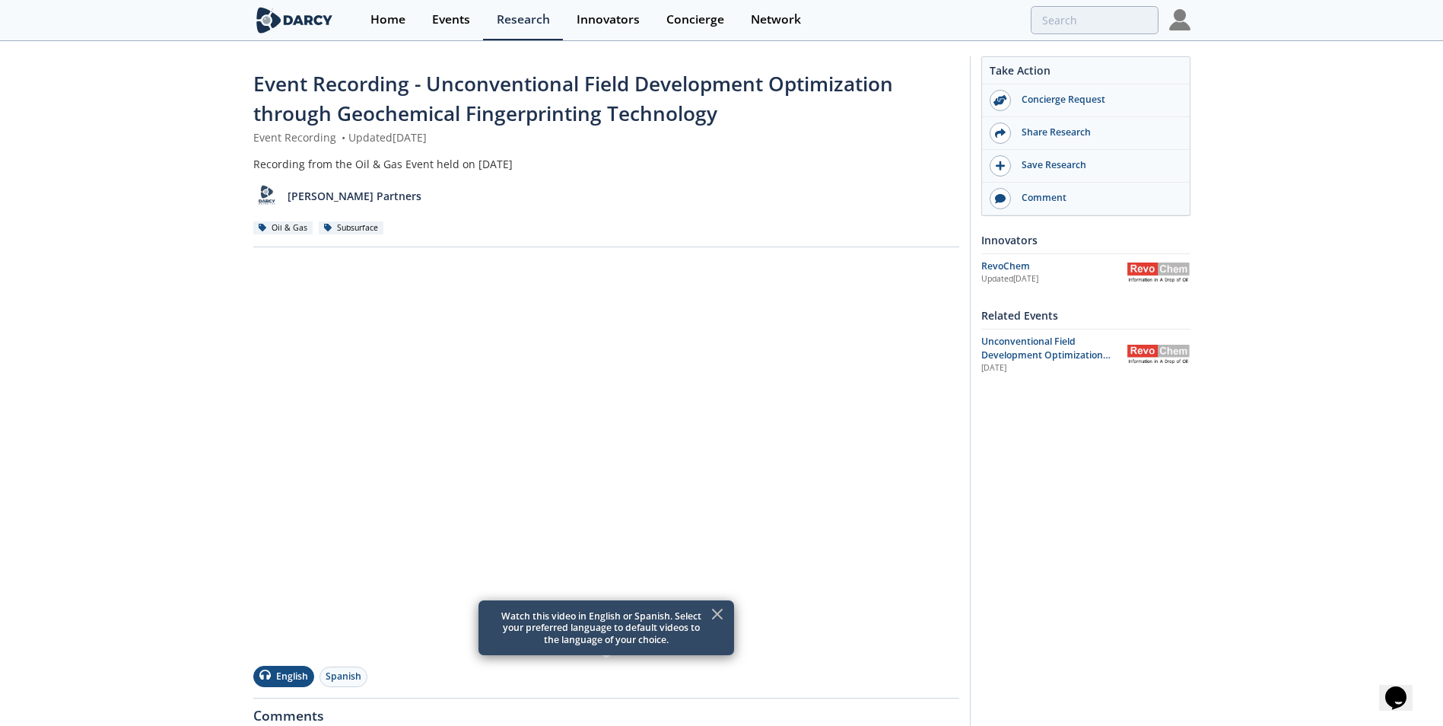
click at [716, 611] on icon at bounding box center [717, 614] width 18 height 18
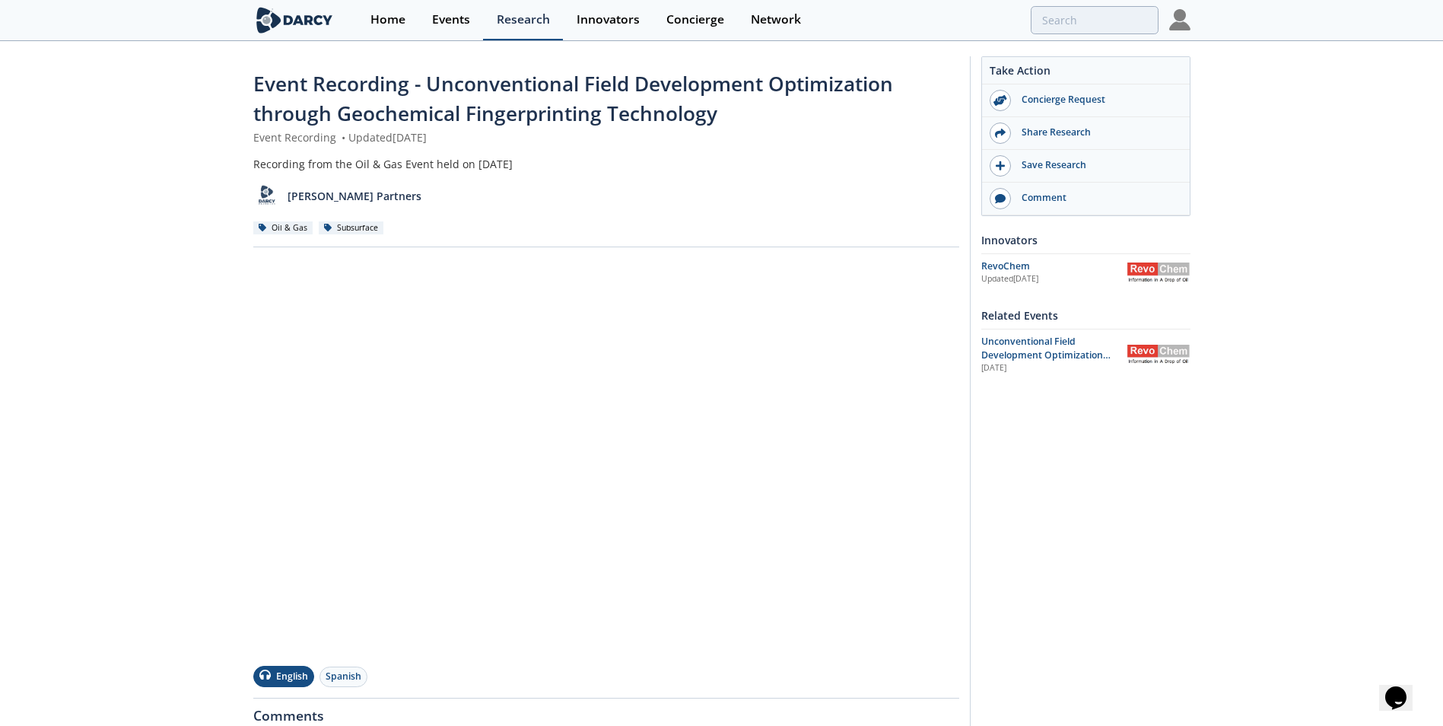
click at [529, 17] on div "Research" at bounding box center [523, 20] width 53 height 12
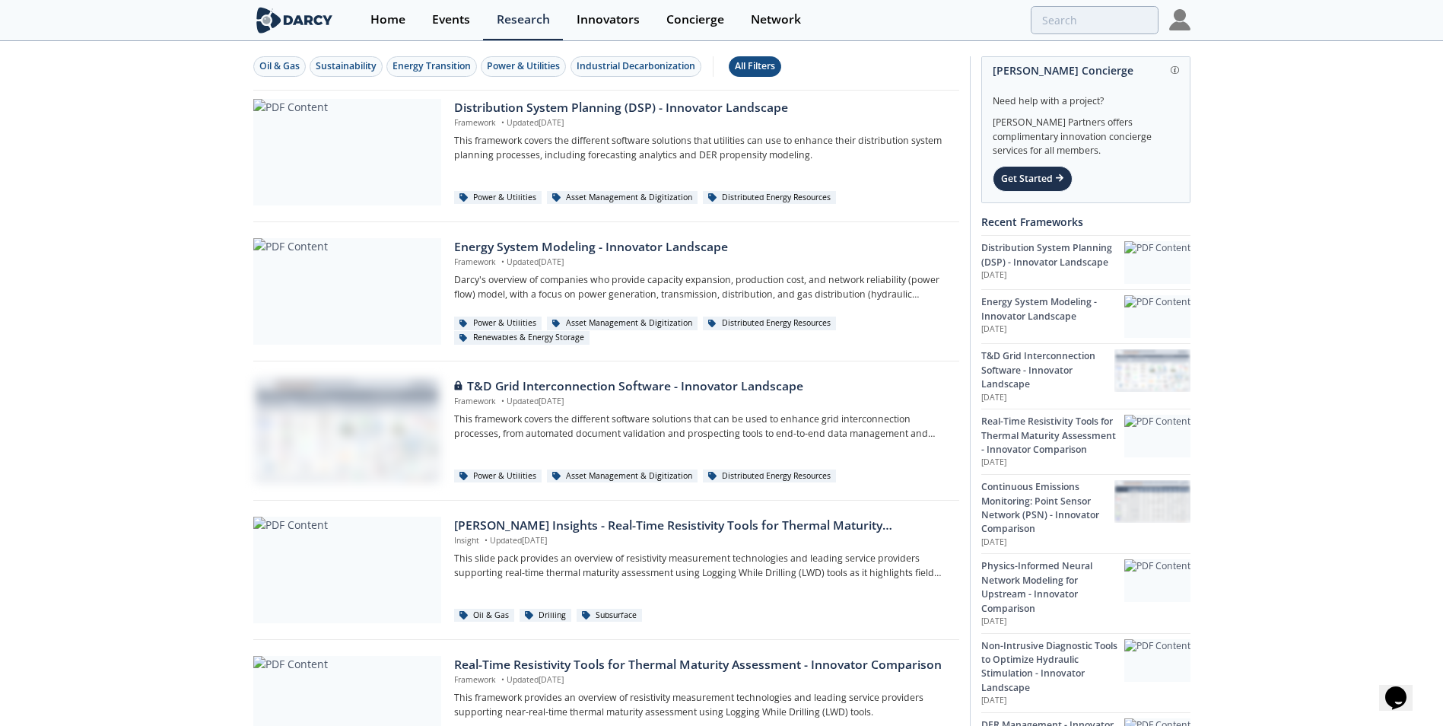
click at [760, 66] on div "All Filters" at bounding box center [755, 66] width 40 height 14
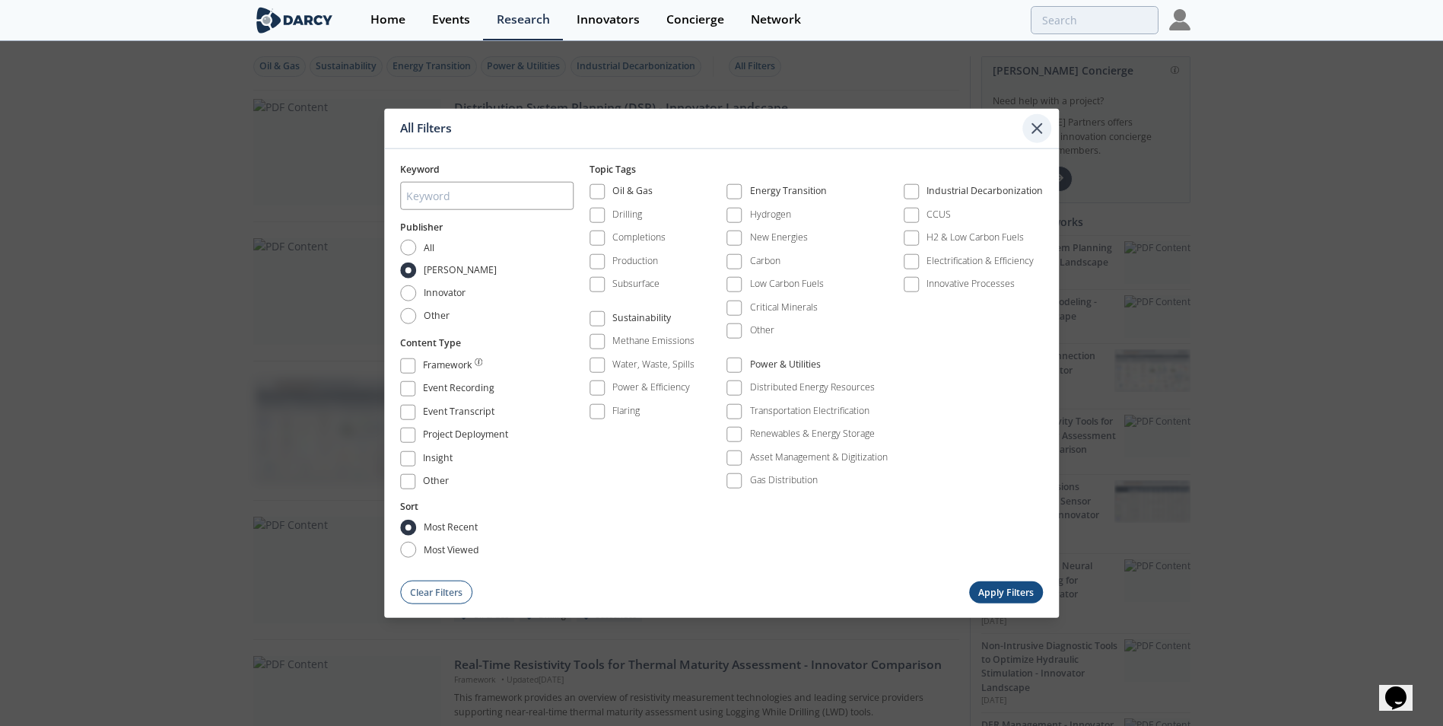
click at [1034, 128] on icon at bounding box center [1036, 128] width 18 height 18
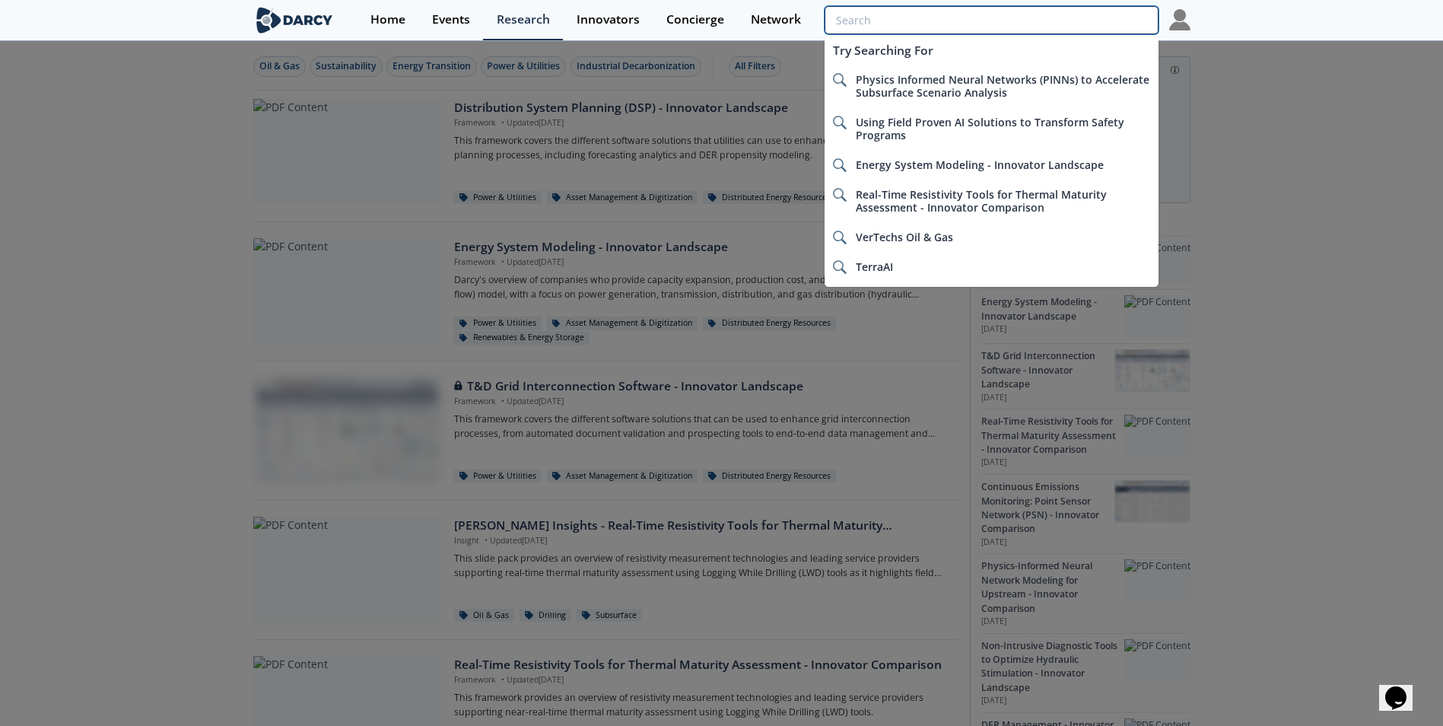
click at [1061, 26] on input "search" at bounding box center [990, 20] width 333 height 28
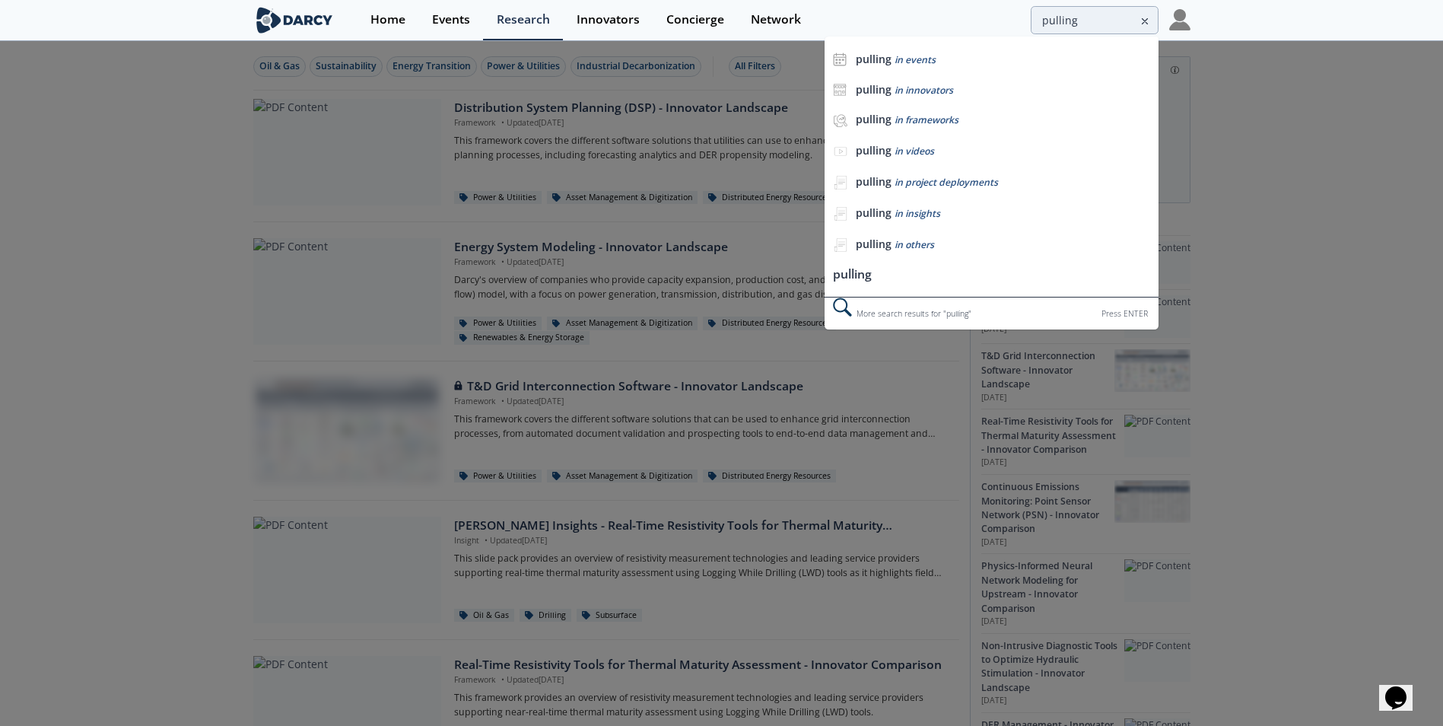
click at [1133, 319] on div "Press ENTER" at bounding box center [1124, 314] width 46 height 16
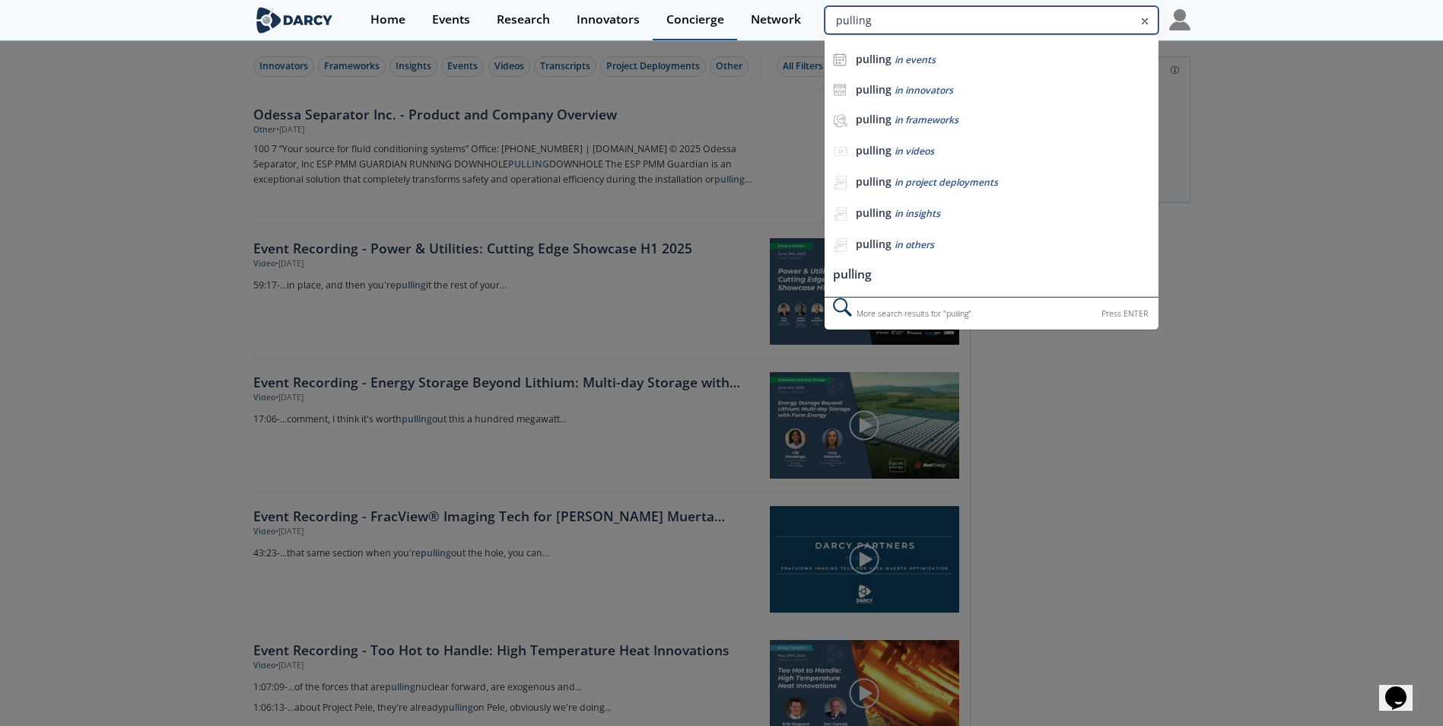
drag, startPoint x: 1086, startPoint y: 20, endPoint x: 729, endPoint y: 30, distance: 357.6
click at [729, 30] on div "Home Events Research Innovators Concierge Network pulling pulling in events pul…" at bounding box center [773, 20] width 833 height 40
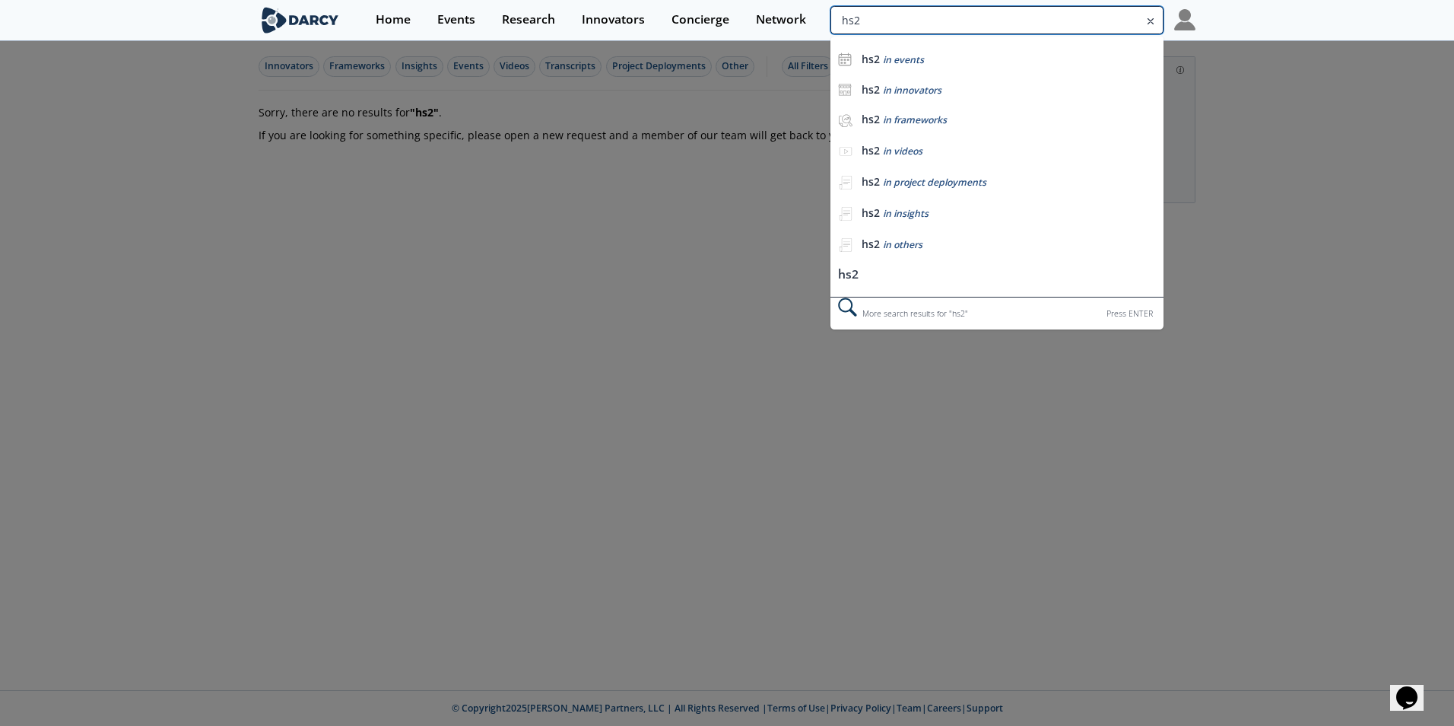
drag, startPoint x: 1087, startPoint y: 18, endPoint x: 958, endPoint y: 13, distance: 128.6
click at [960, 11] on input "hs2" at bounding box center [996, 20] width 333 height 28
drag, startPoint x: 1100, startPoint y: 20, endPoint x: 997, endPoint y: 39, distance: 105.2
click at [980, 30] on input "hs2h2s" at bounding box center [996, 20] width 333 height 28
drag, startPoint x: 859, startPoint y: 27, endPoint x: 820, endPoint y: 32, distance: 39.1
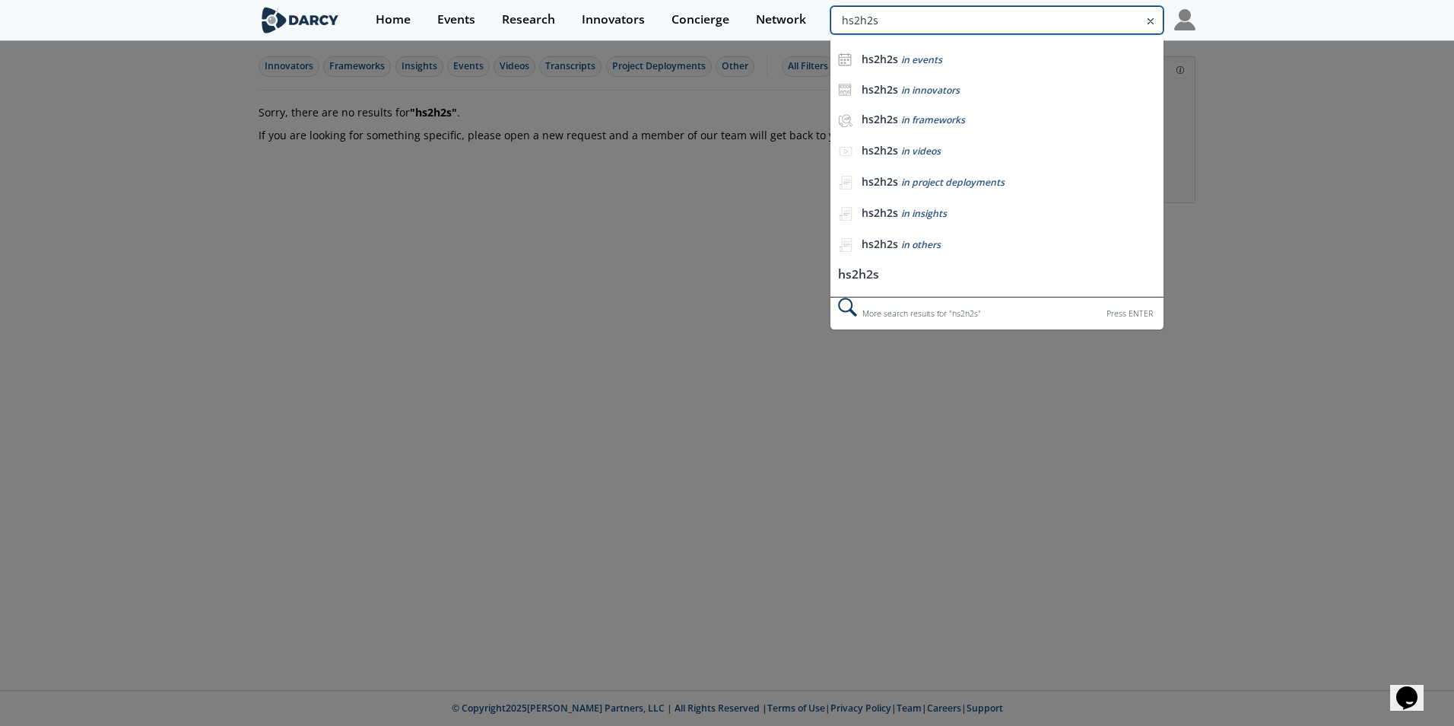
click at [821, 32] on div "Home Events Research Innovators Concierge Network hs2h2s hs2h2s in events hs2h2…" at bounding box center [779, 20] width 833 height 40
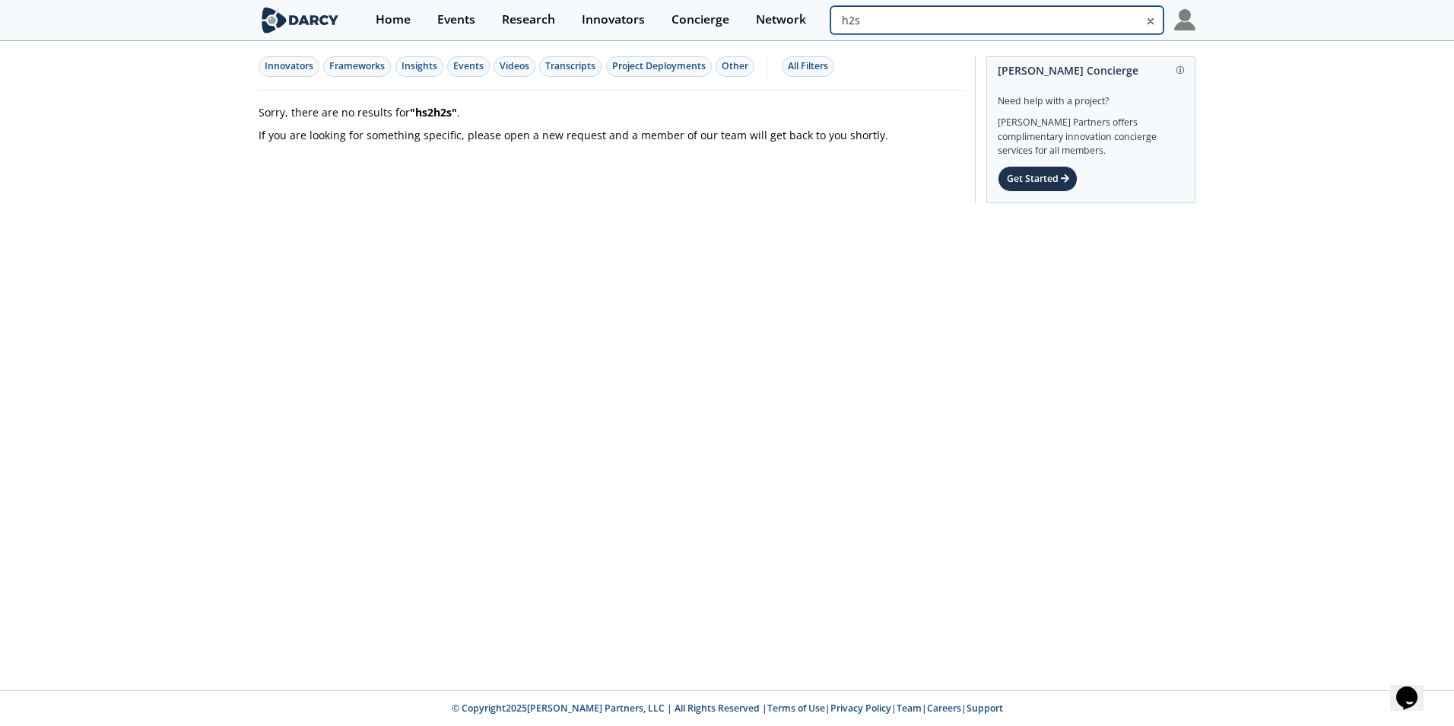
type input "h2s"
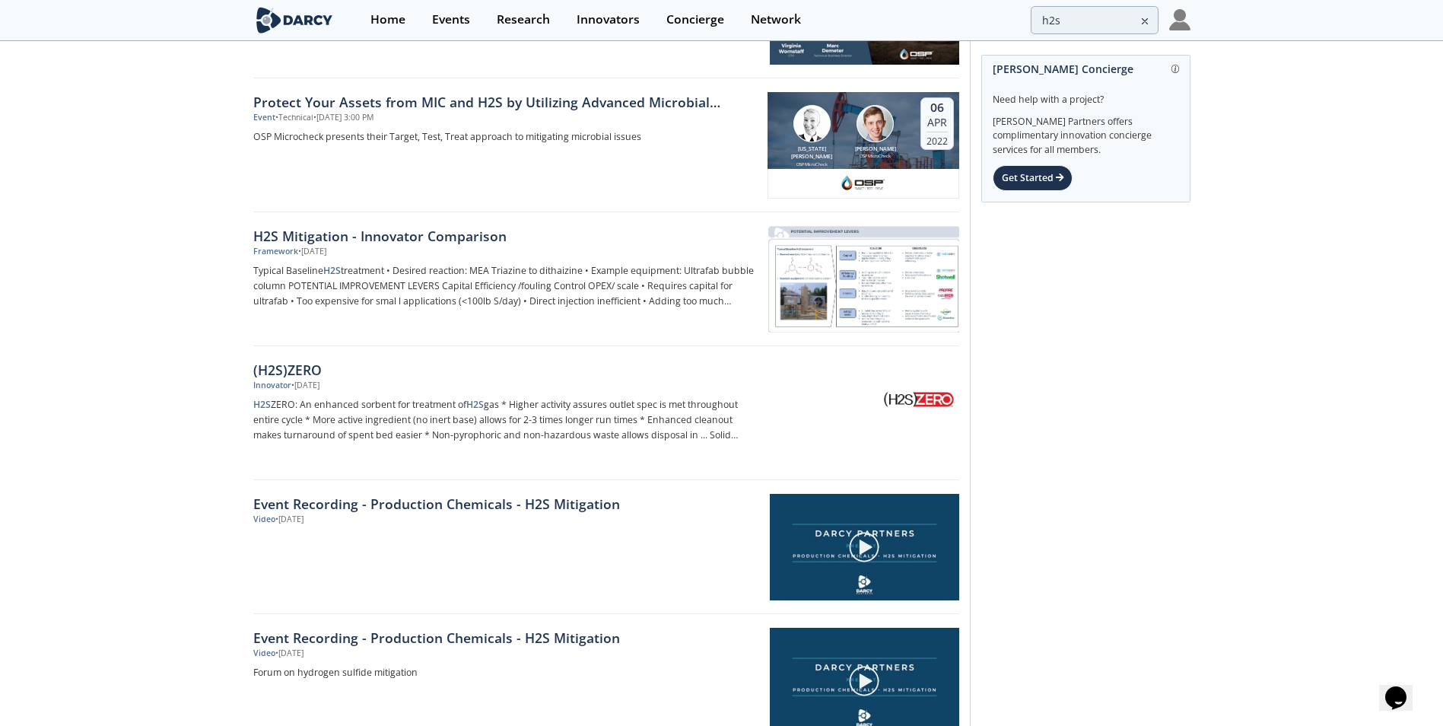
scroll to position [1141, 0]
